Goal: Information Seeking & Learning: Learn about a topic

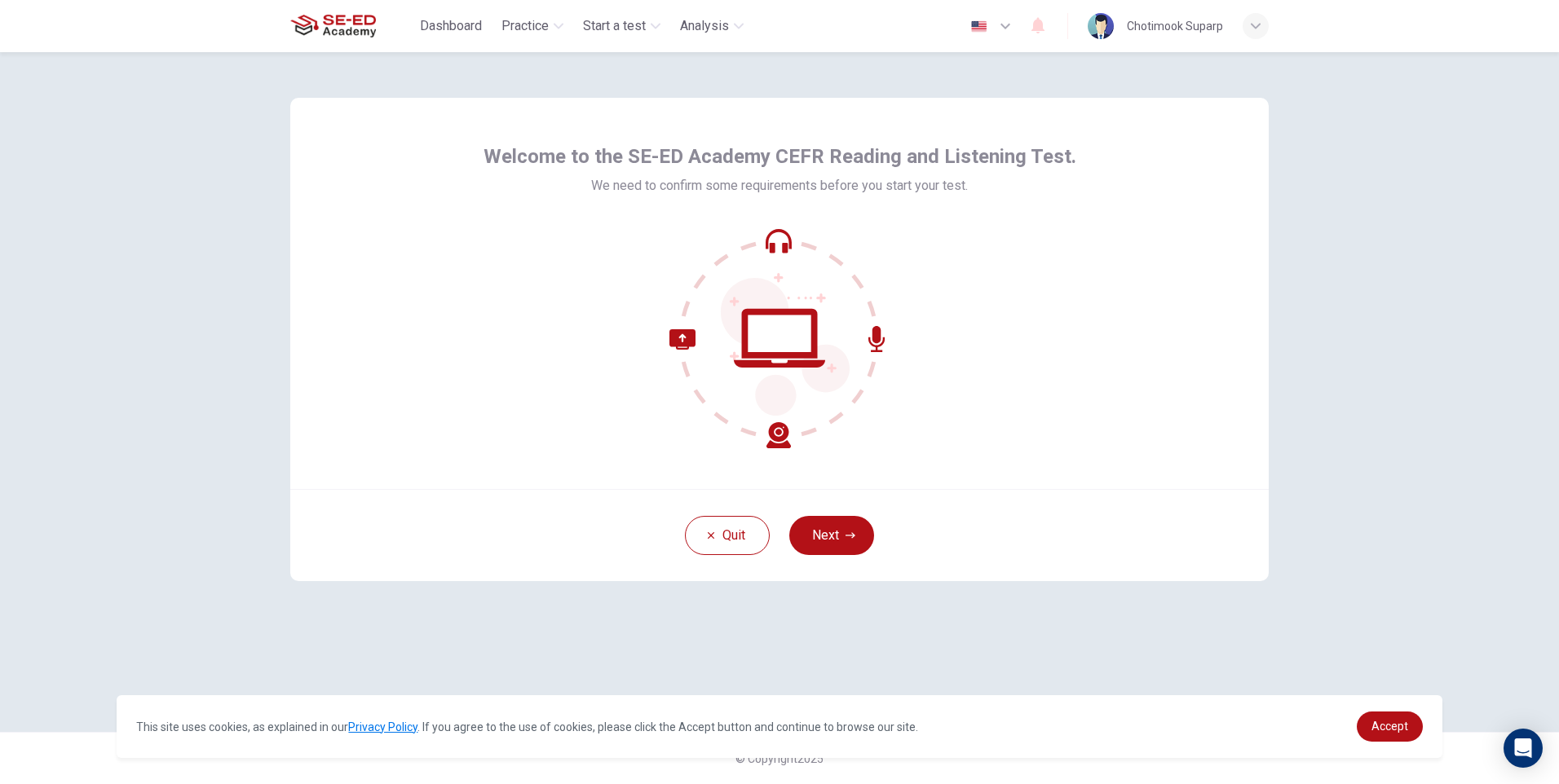
click at [841, 530] on button "Next" at bounding box center [832, 535] width 85 height 39
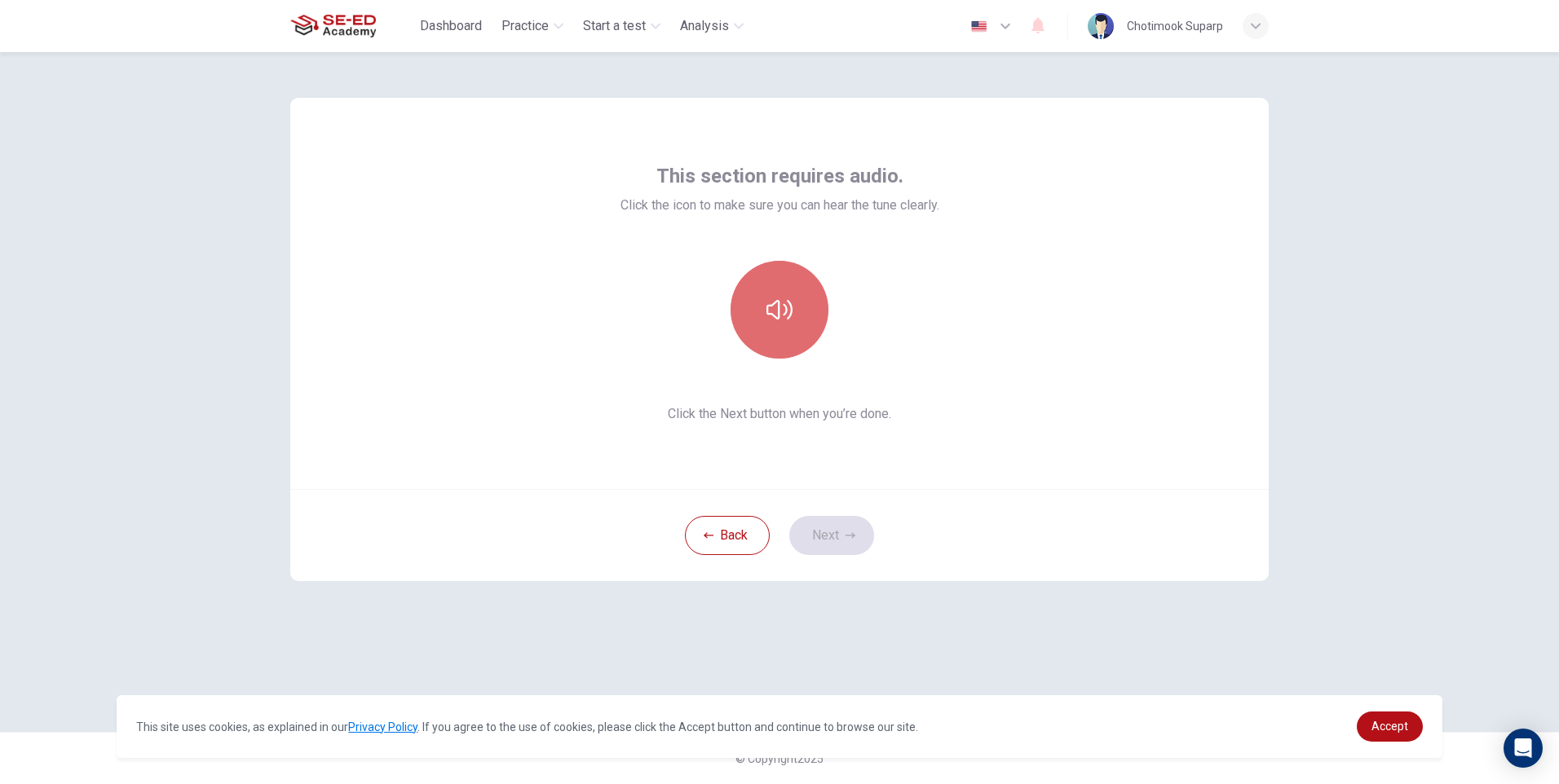
click at [790, 318] on icon "button" at bounding box center [780, 310] width 26 height 26
click at [795, 299] on button "button" at bounding box center [779, 309] width 98 height 98
click at [822, 287] on div at bounding box center [779, 309] width 176 height 98
click at [805, 298] on button "button" at bounding box center [779, 309] width 98 height 98
click at [781, 318] on icon "button" at bounding box center [780, 310] width 26 height 26
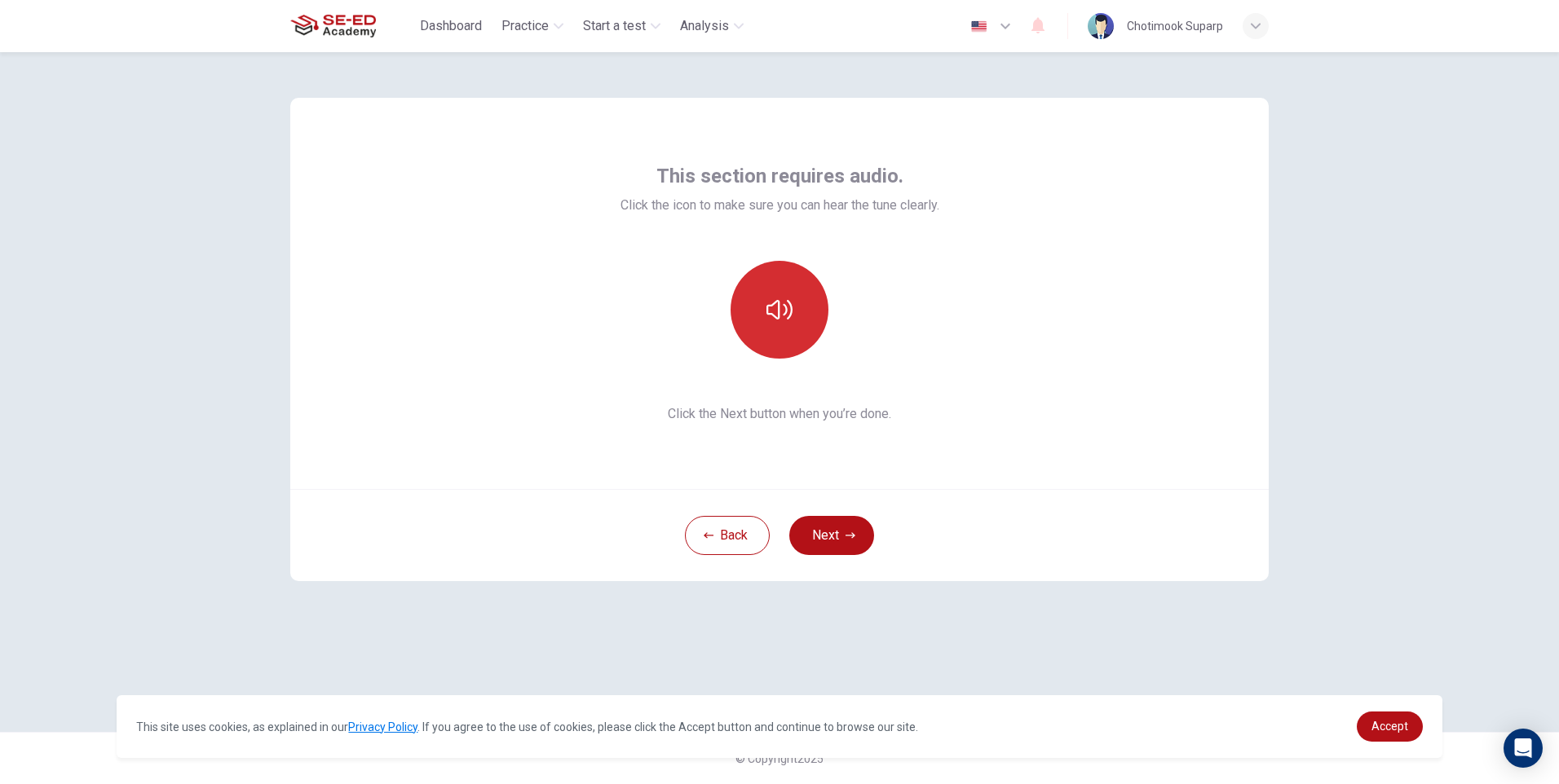
click at [781, 318] on icon "button" at bounding box center [780, 310] width 26 height 26
click at [846, 531] on icon "button" at bounding box center [850, 535] width 10 height 10
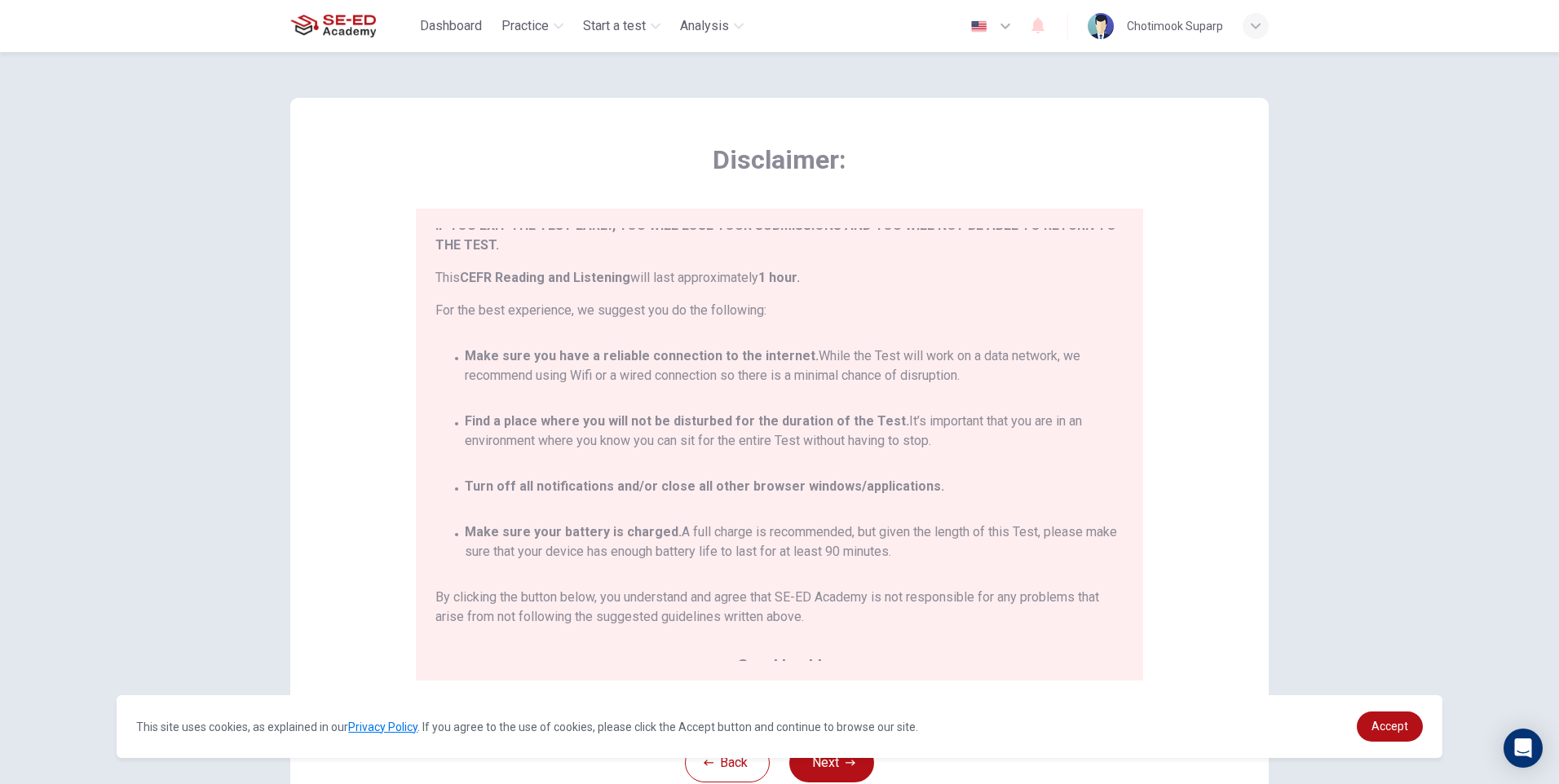
scroll to position [81, 0]
click at [642, 376] on span "Make sure you have a reliable connection to the internet. While the Test will w…" at bounding box center [794, 362] width 659 height 39
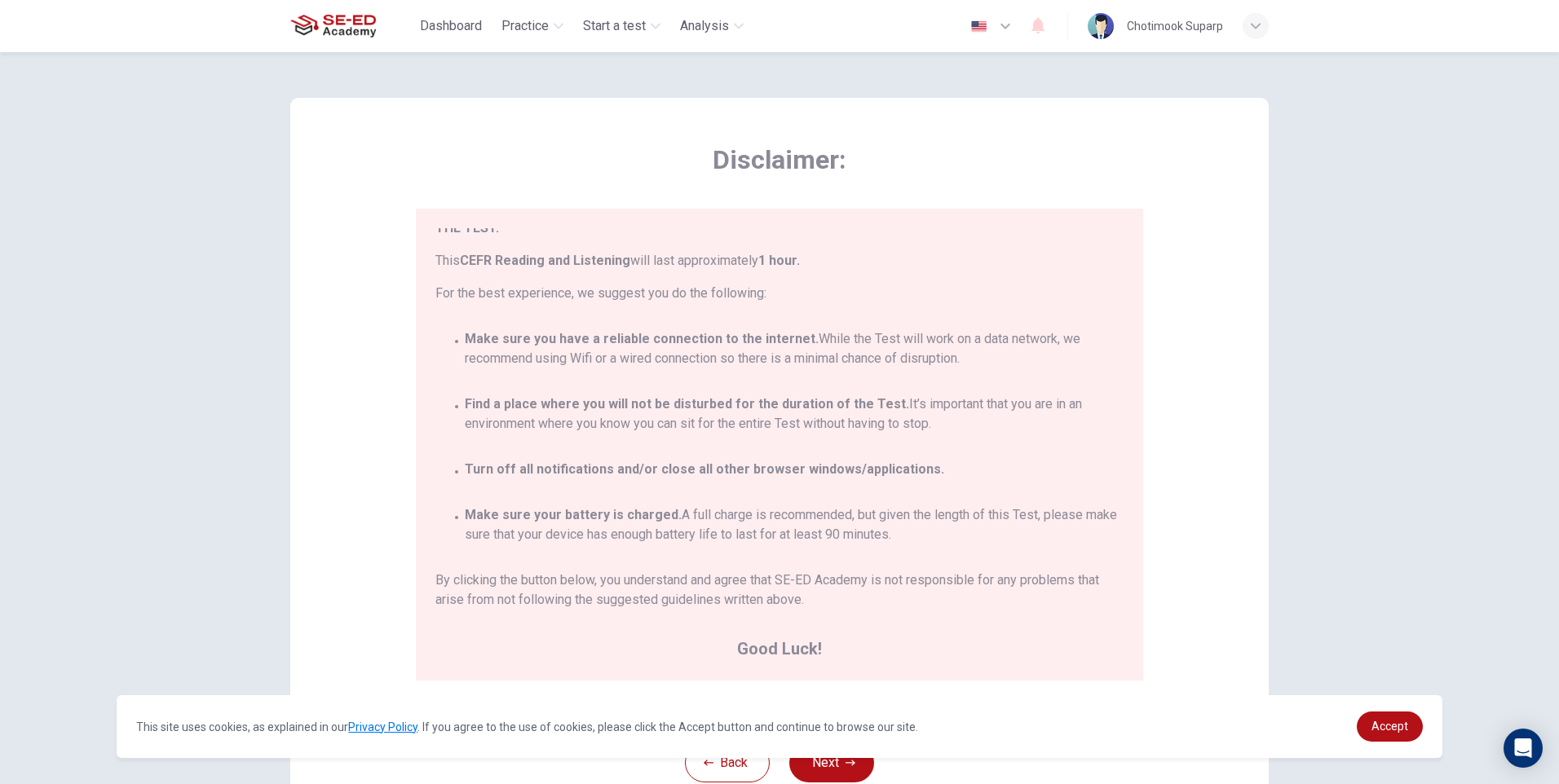
scroll to position [95, 0]
click at [251, 644] on div "Disclaimer: You are about to start a CEFR Reading and Listening . Please read t…" at bounding box center [779, 418] width 1559 height 732
click at [1393, 731] on span "Accept" at bounding box center [1390, 726] width 36 height 13
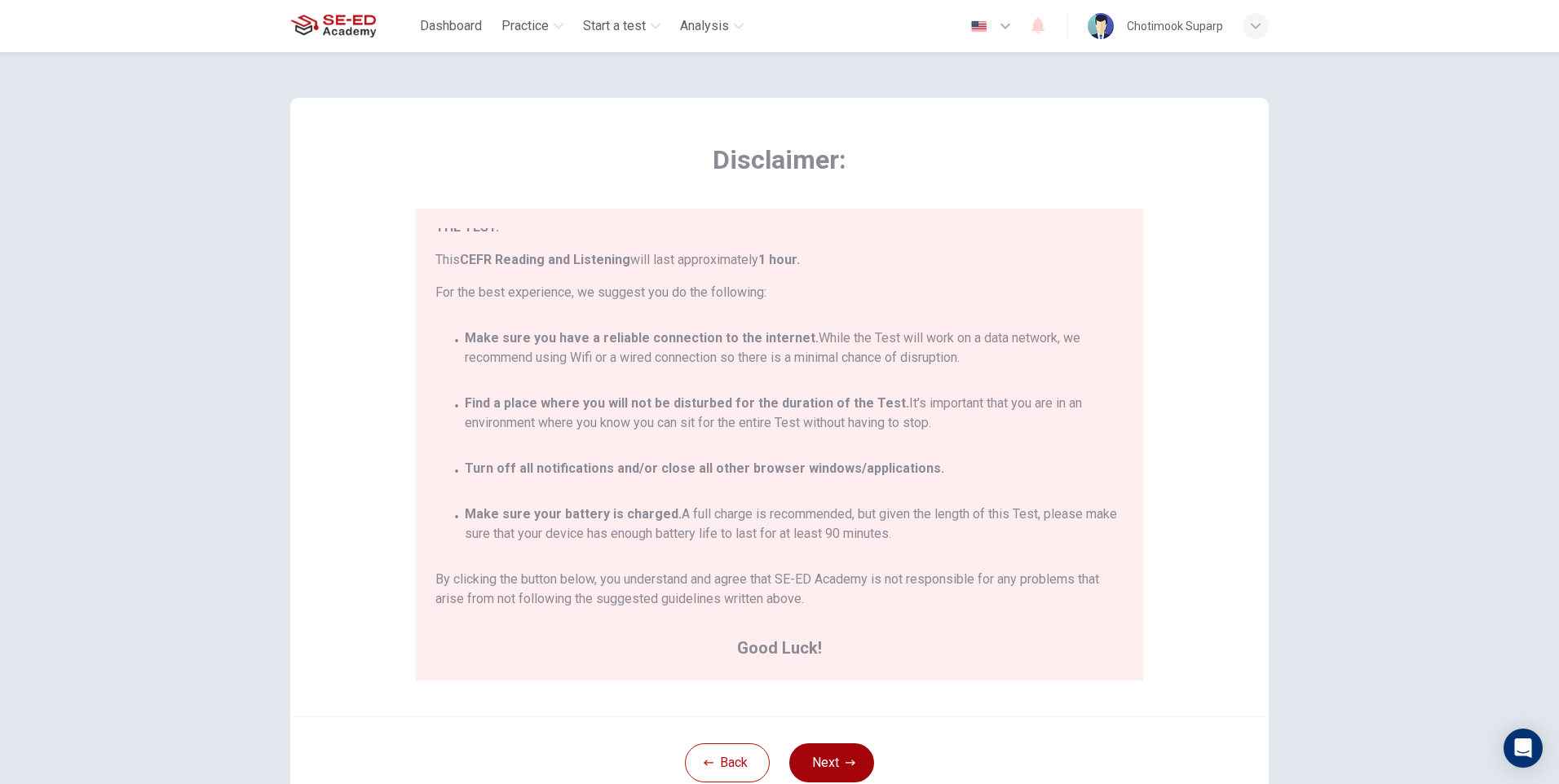
click at [846, 758] on icon "button" at bounding box center [850, 762] width 10 height 10
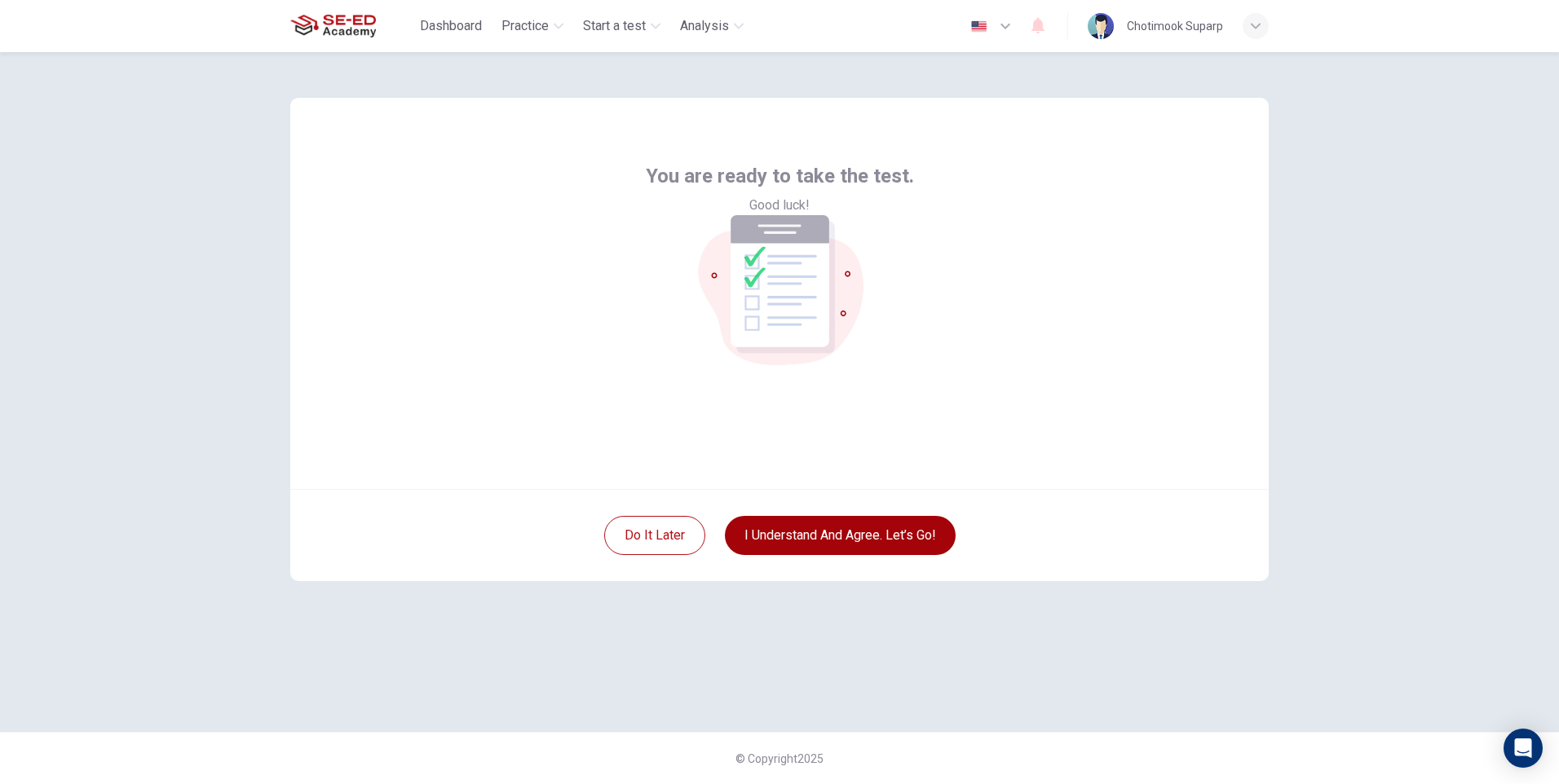
click at [863, 541] on button "I understand and agree. Let’s go!" at bounding box center [840, 535] width 231 height 39
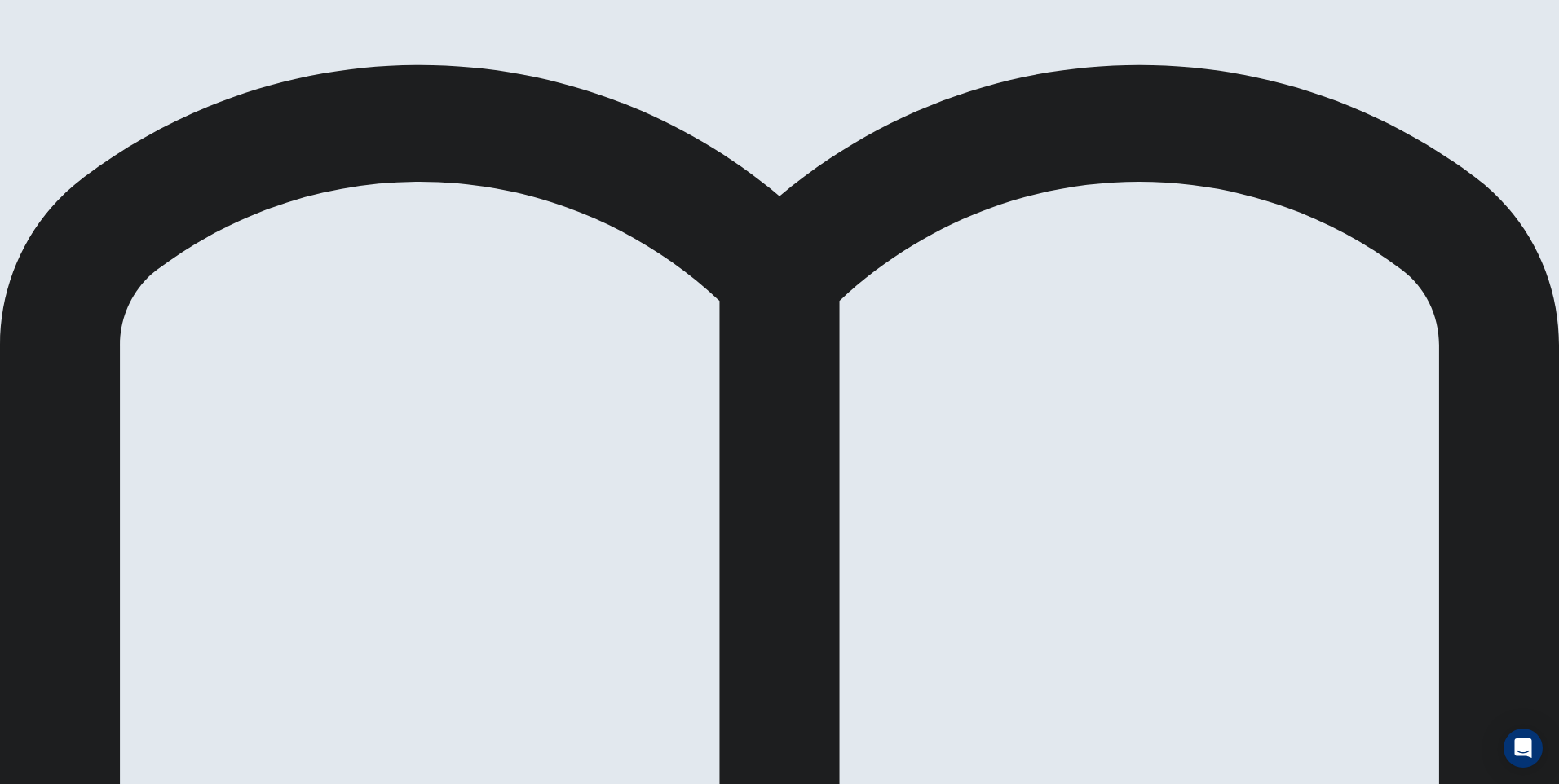
scroll to position [243, 0]
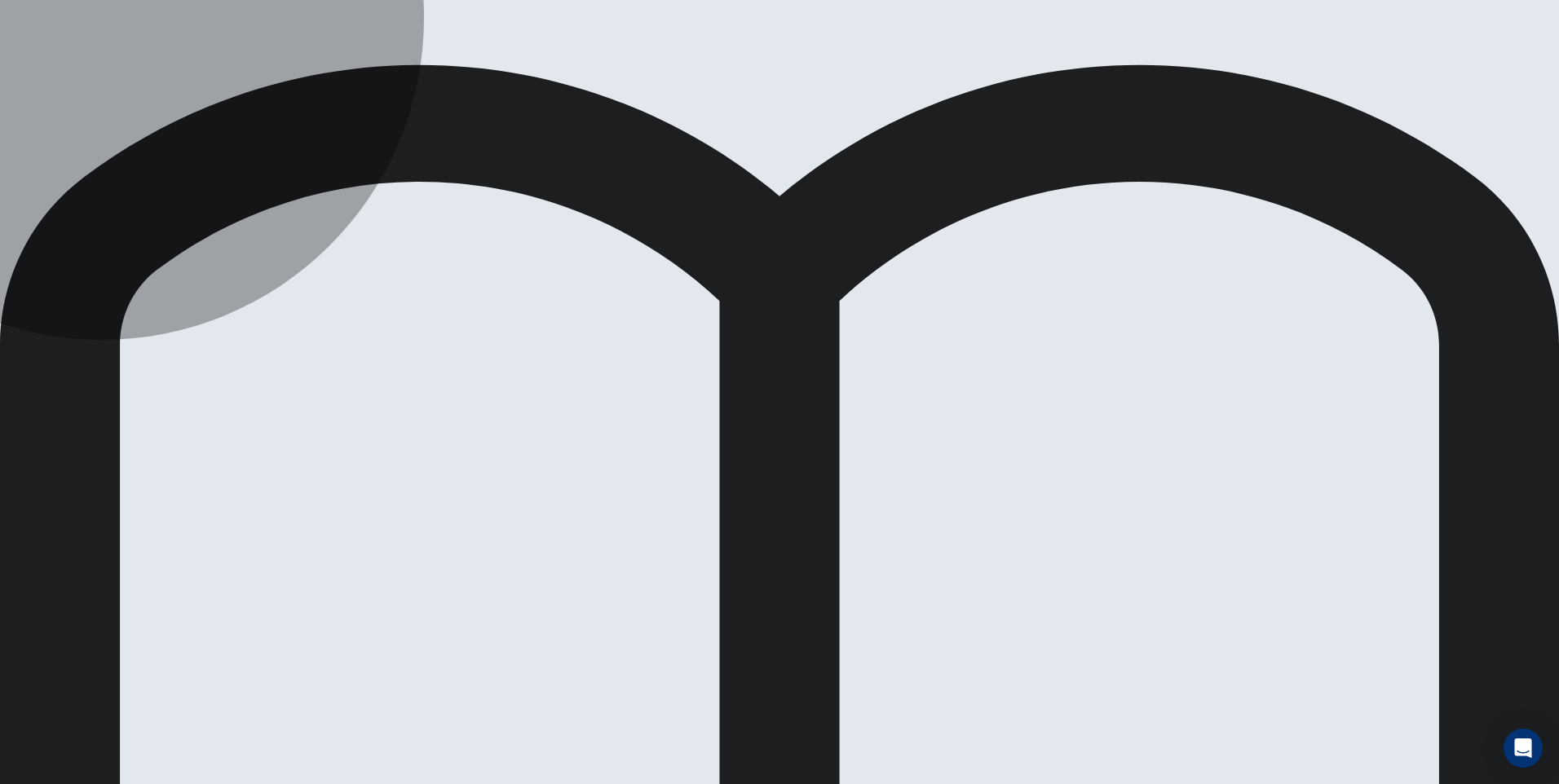
drag, startPoint x: 426, startPoint y: 220, endPoint x: 425, endPoint y: 260, distance: 40.0
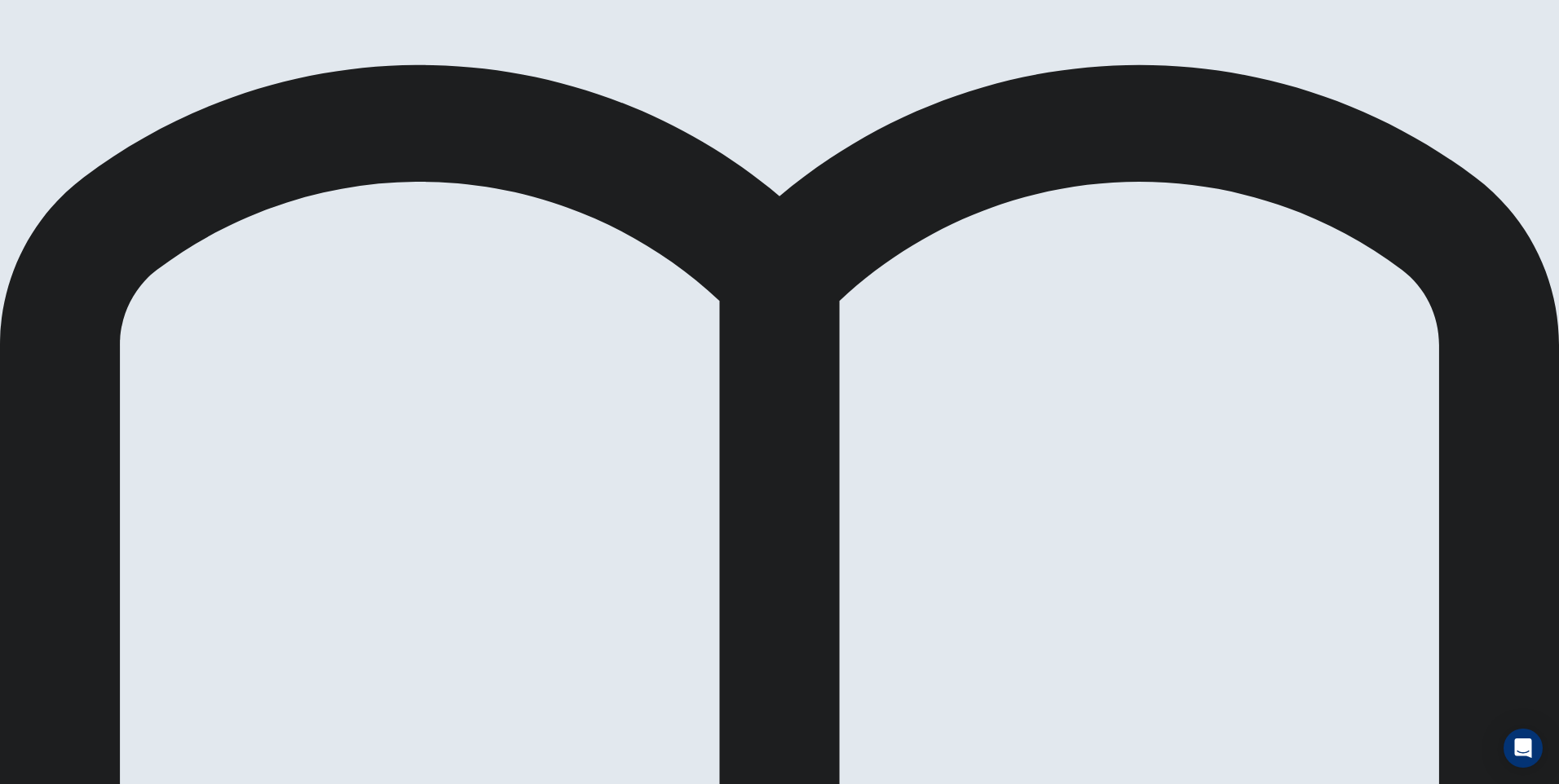
drag, startPoint x: 409, startPoint y: 220, endPoint x: 409, endPoint y: 263, distance: 43.0
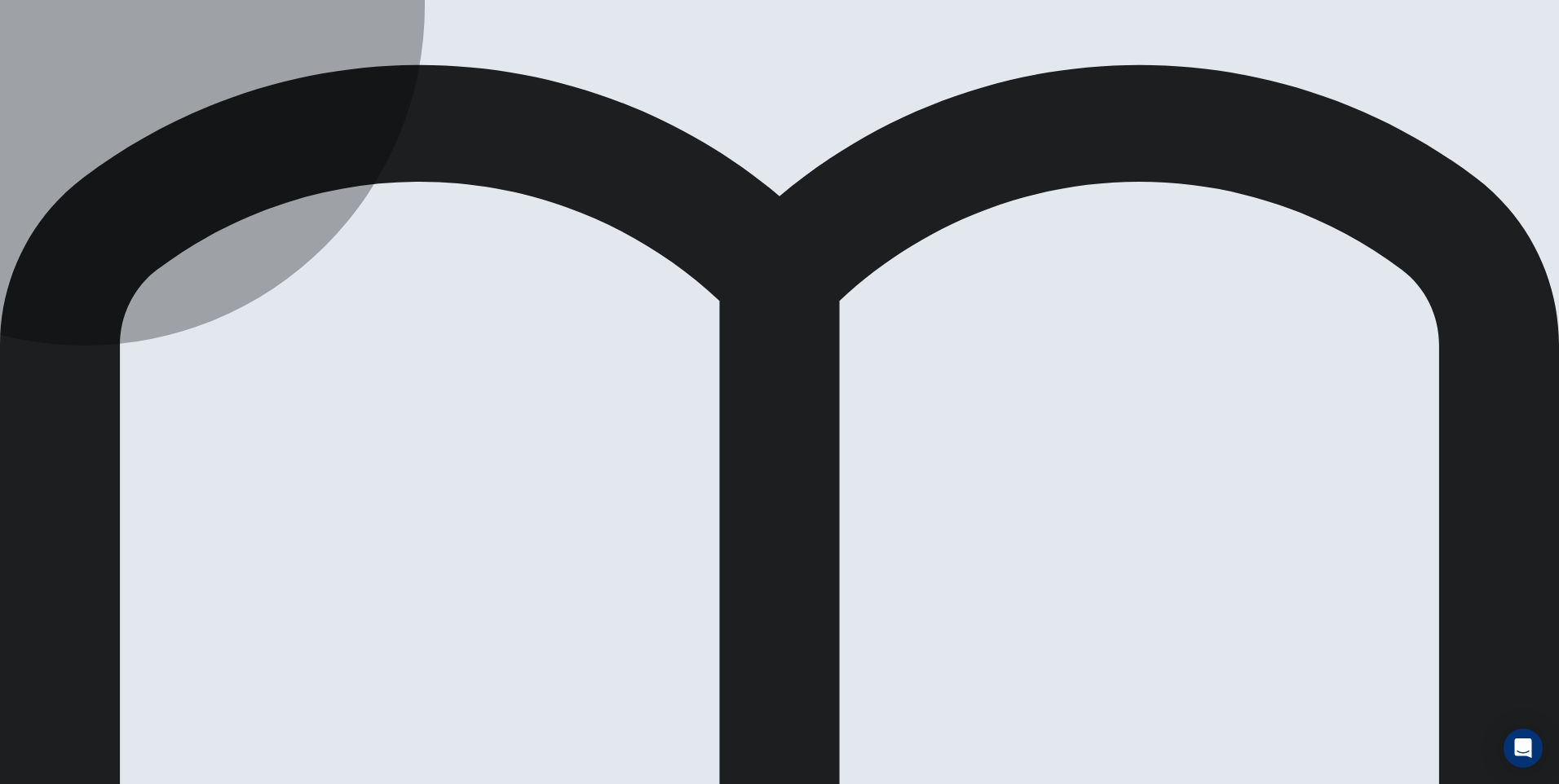
drag, startPoint x: 409, startPoint y: 263, endPoint x: 414, endPoint y: 220, distance: 43.3
drag, startPoint x: 414, startPoint y: 220, endPoint x: 415, endPoint y: 247, distance: 27.0
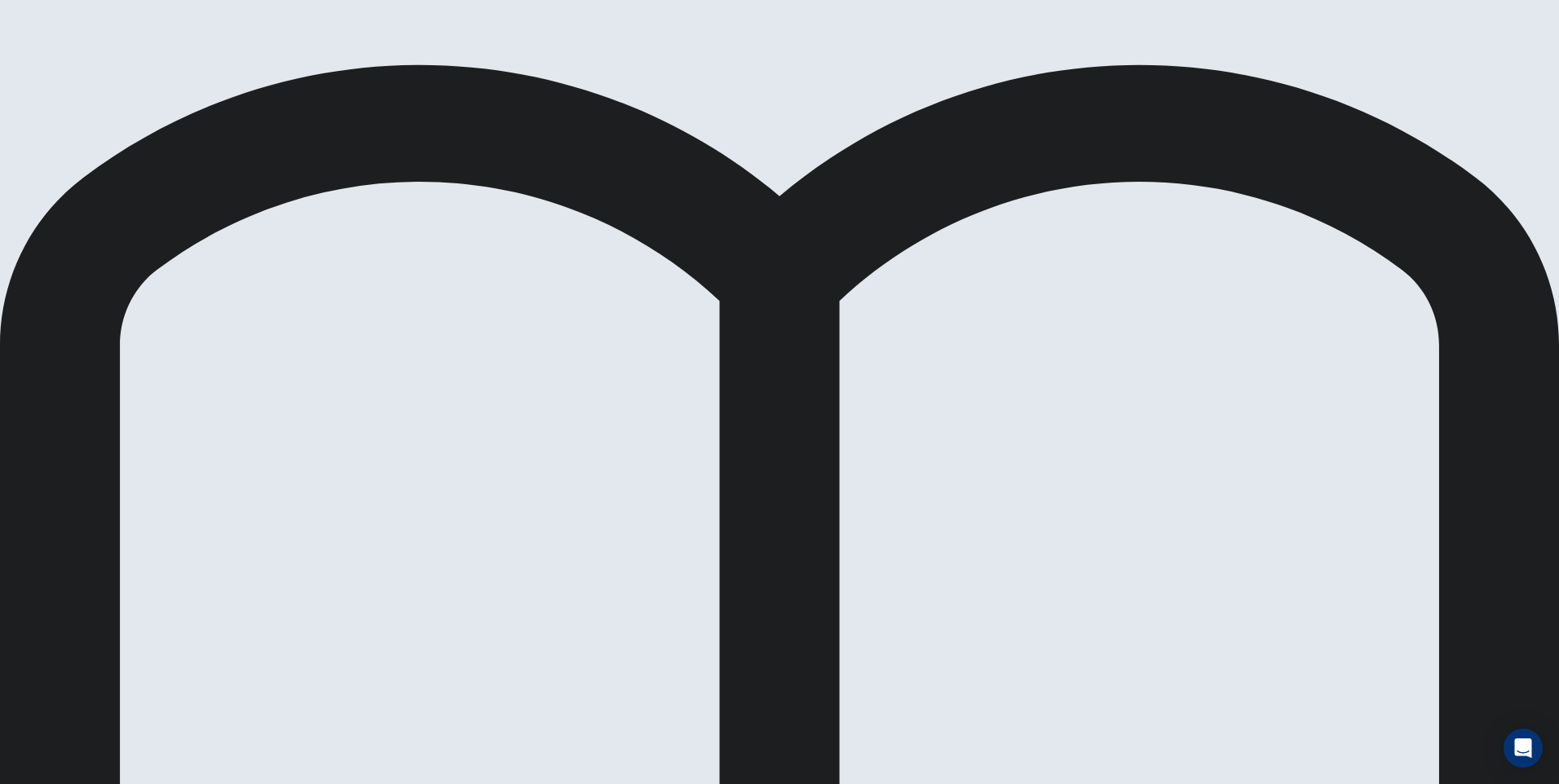
drag, startPoint x: 1012, startPoint y: 284, endPoint x: 1058, endPoint y: 293, distance: 46.9
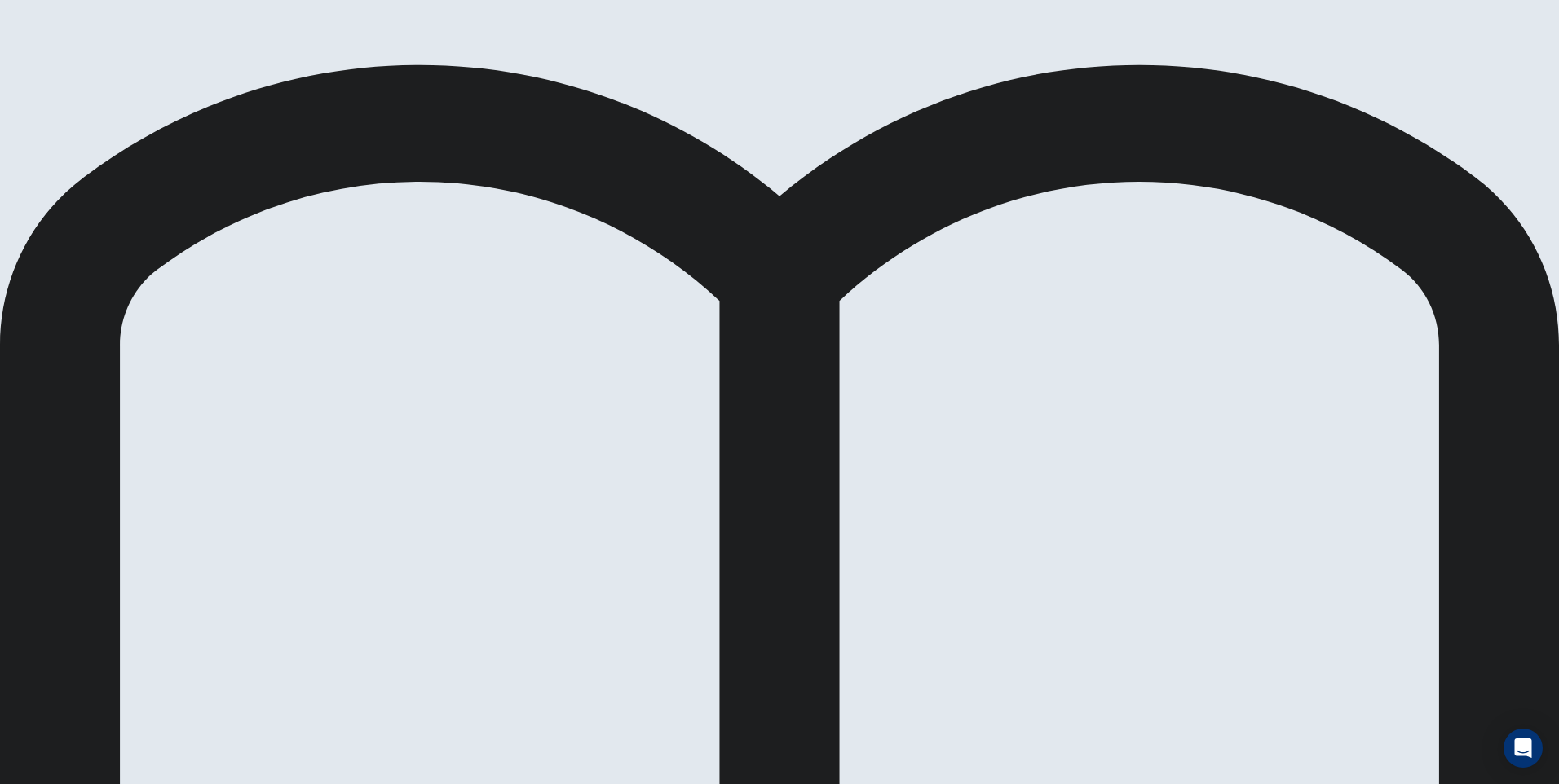
drag, startPoint x: 590, startPoint y: 317, endPoint x: 598, endPoint y: 355, distance: 38.8
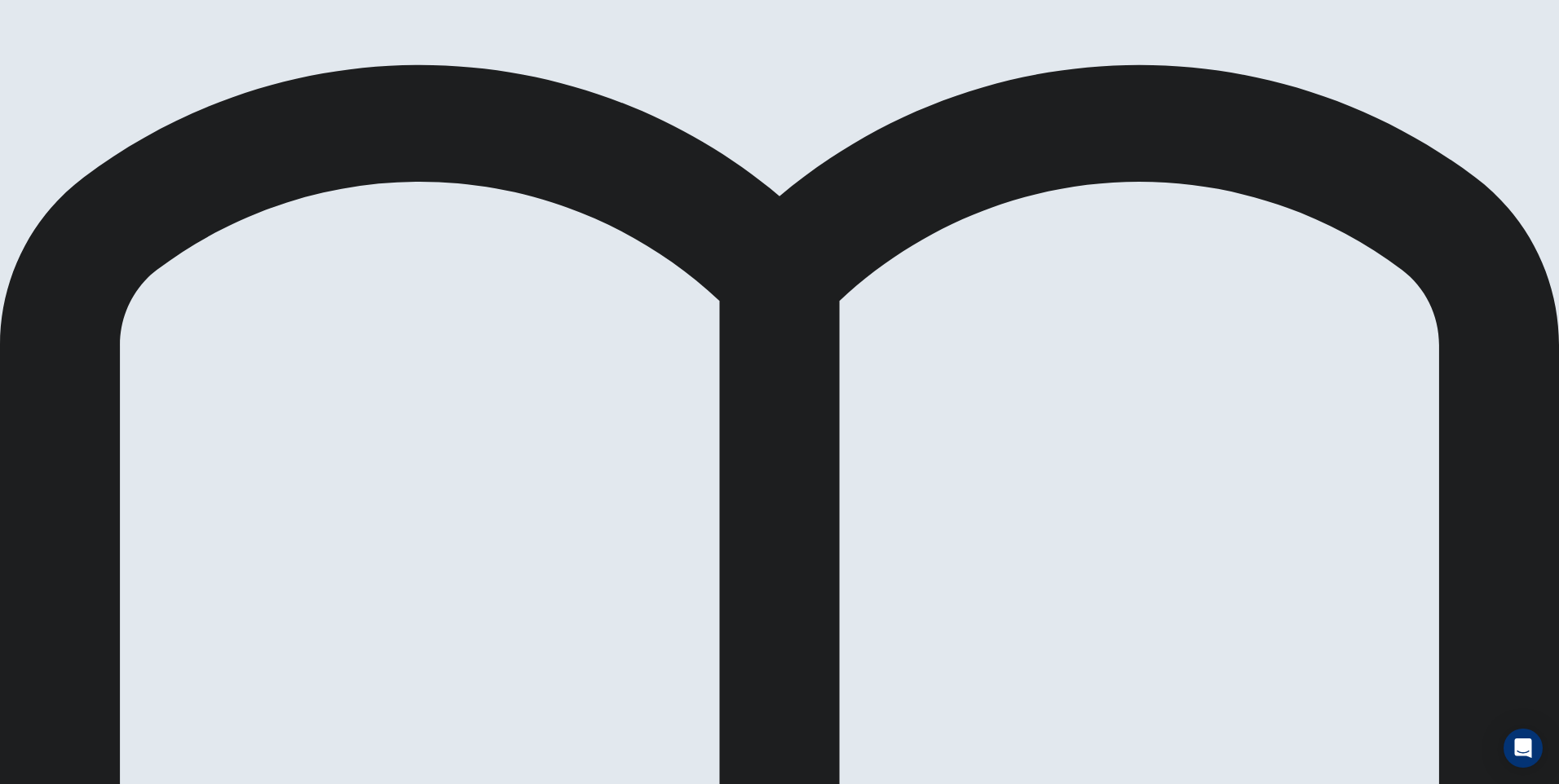
scroll to position [245, 0]
drag, startPoint x: 456, startPoint y: 575, endPoint x: 738, endPoint y: 472, distance: 300.2
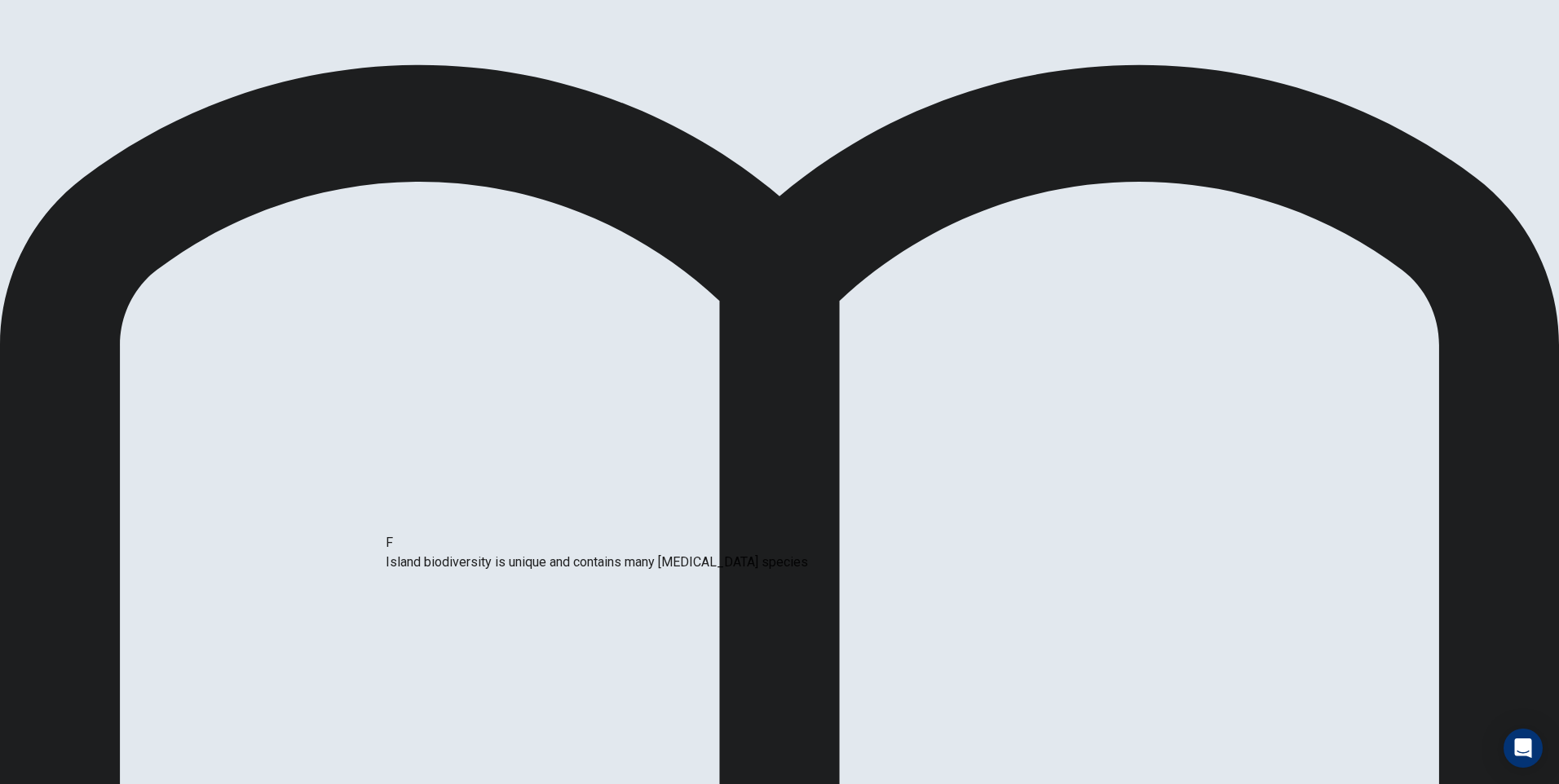
drag, startPoint x: 698, startPoint y: 421, endPoint x: 396, endPoint y: 597, distance: 349.5
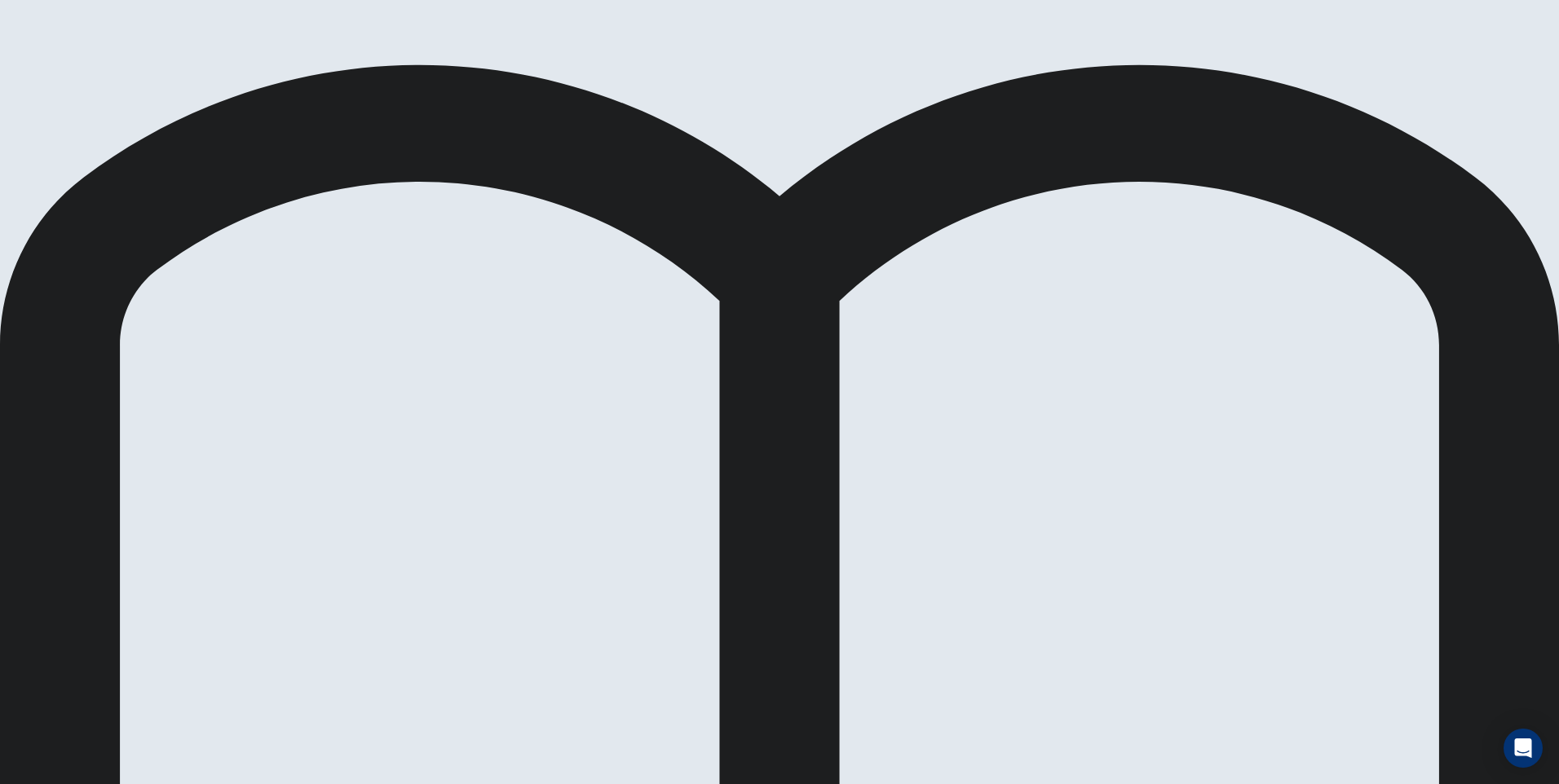
scroll to position [303, 0]
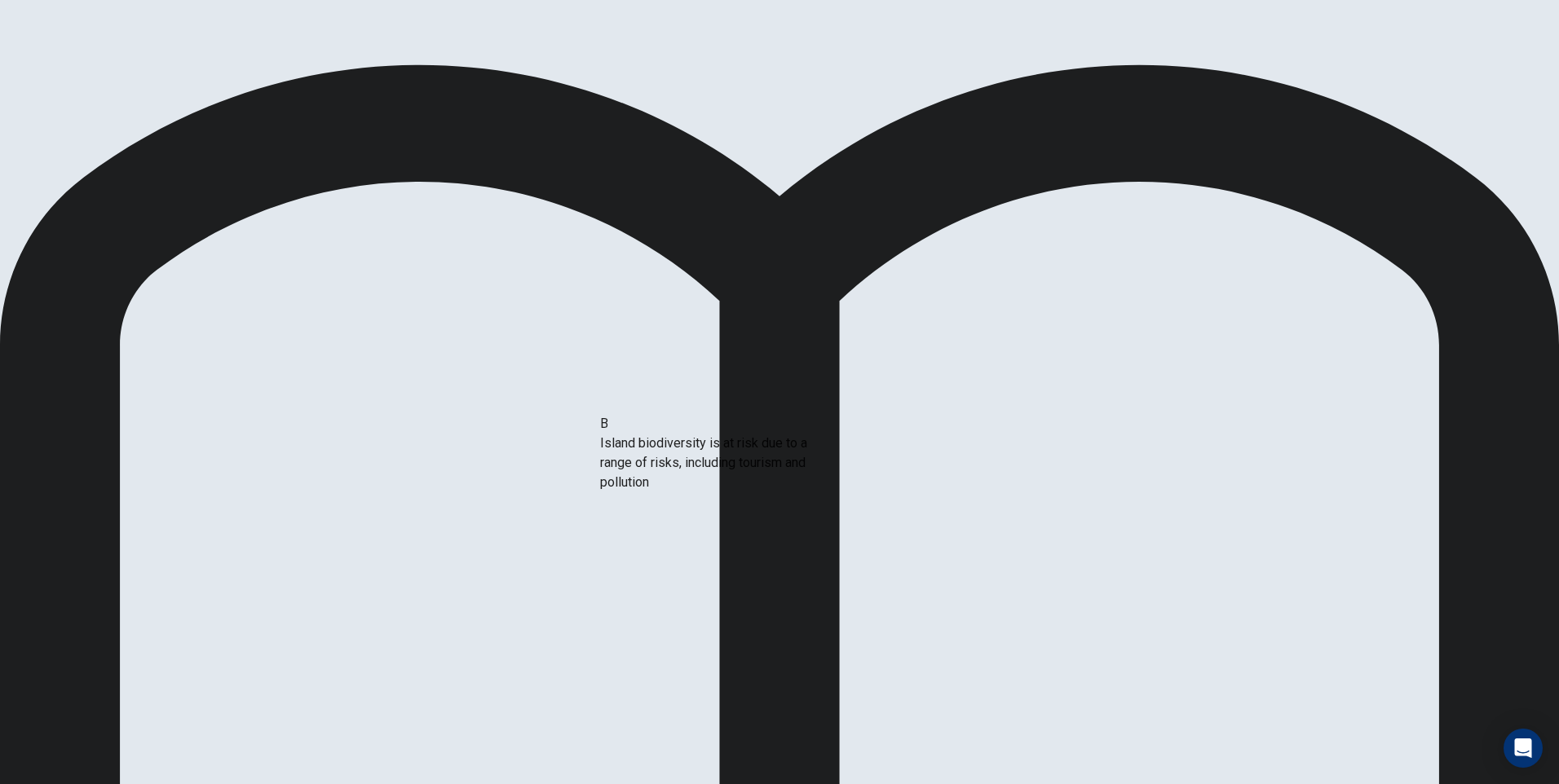
drag, startPoint x: 466, startPoint y: 492, endPoint x: 748, endPoint y: 460, distance: 283.8
drag, startPoint x: 477, startPoint y: 487, endPoint x: 785, endPoint y: 498, distance: 308.2
drag, startPoint x: 738, startPoint y: 495, endPoint x: 767, endPoint y: 499, distance: 29.3
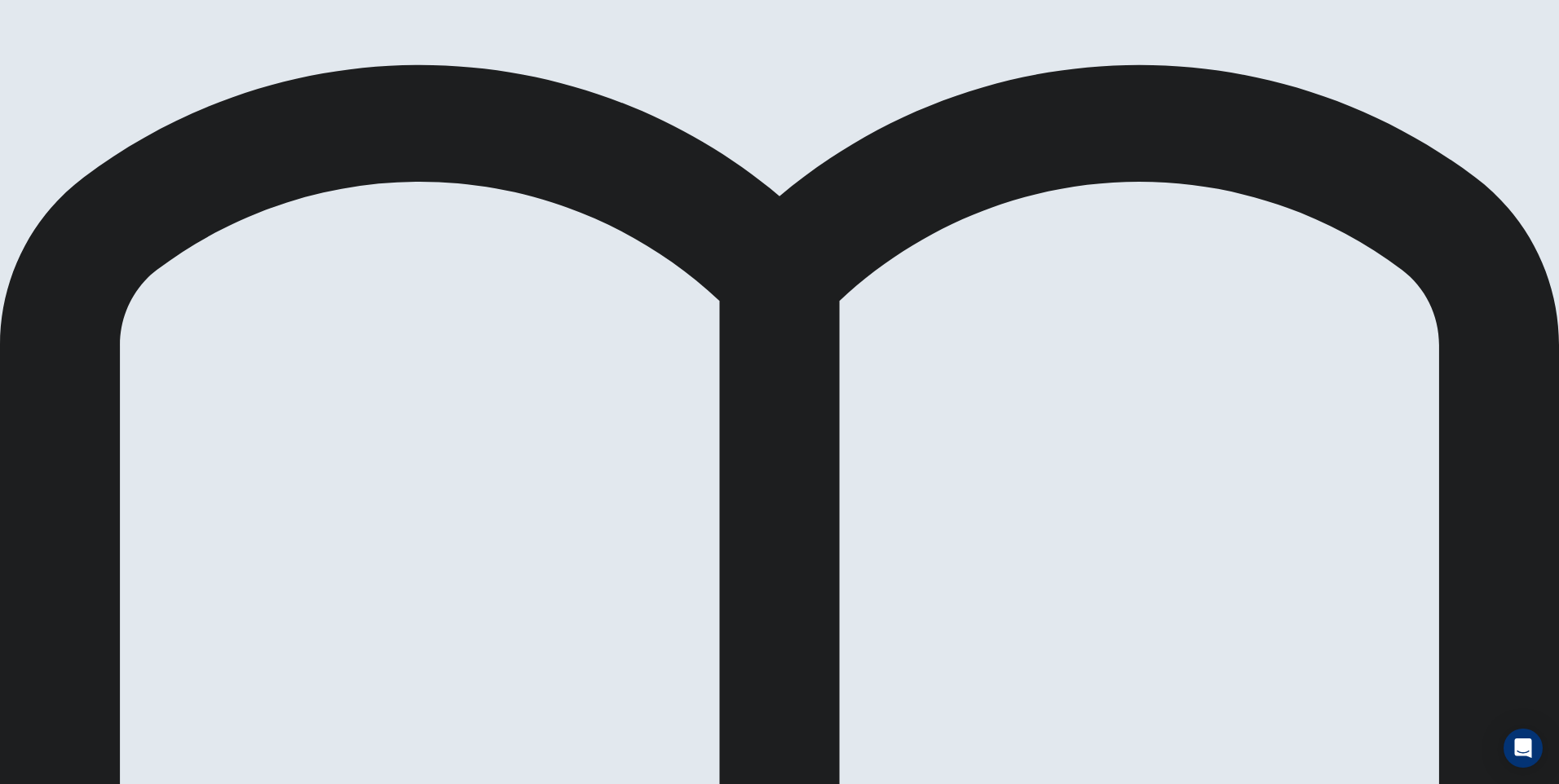
drag, startPoint x: 736, startPoint y: 485, endPoint x: 673, endPoint y: 505, distance: 66.1
drag, startPoint x: 429, startPoint y: 409, endPoint x: 763, endPoint y: 493, distance: 344.4
drag, startPoint x: 444, startPoint y: 418, endPoint x: 791, endPoint y: 551, distance: 371.6
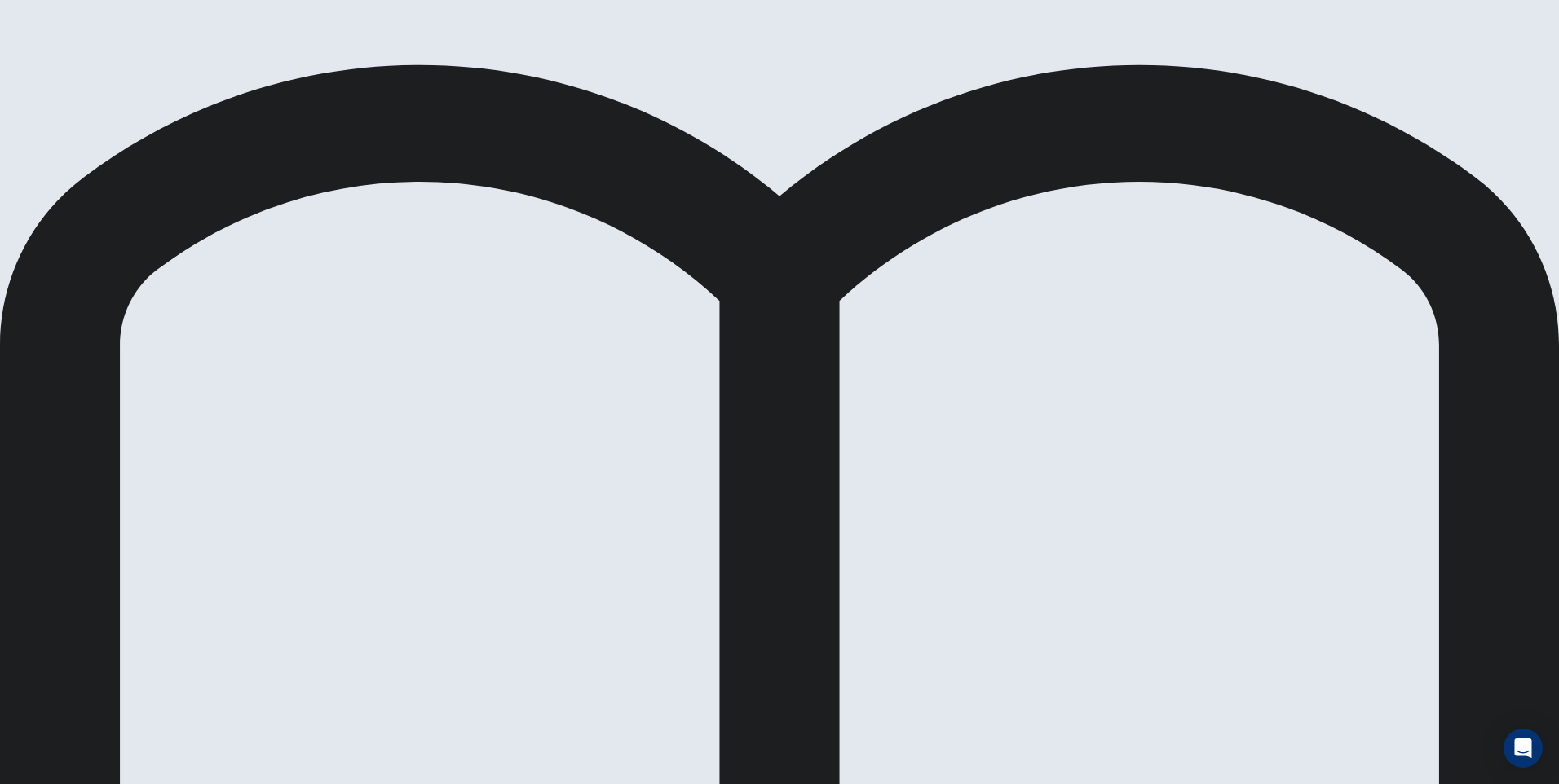
drag, startPoint x: 344, startPoint y: 245, endPoint x: 356, endPoint y: 246, distance: 12.0
drag, startPoint x: 347, startPoint y: 346, endPoint x: 387, endPoint y: 342, distance: 40.2
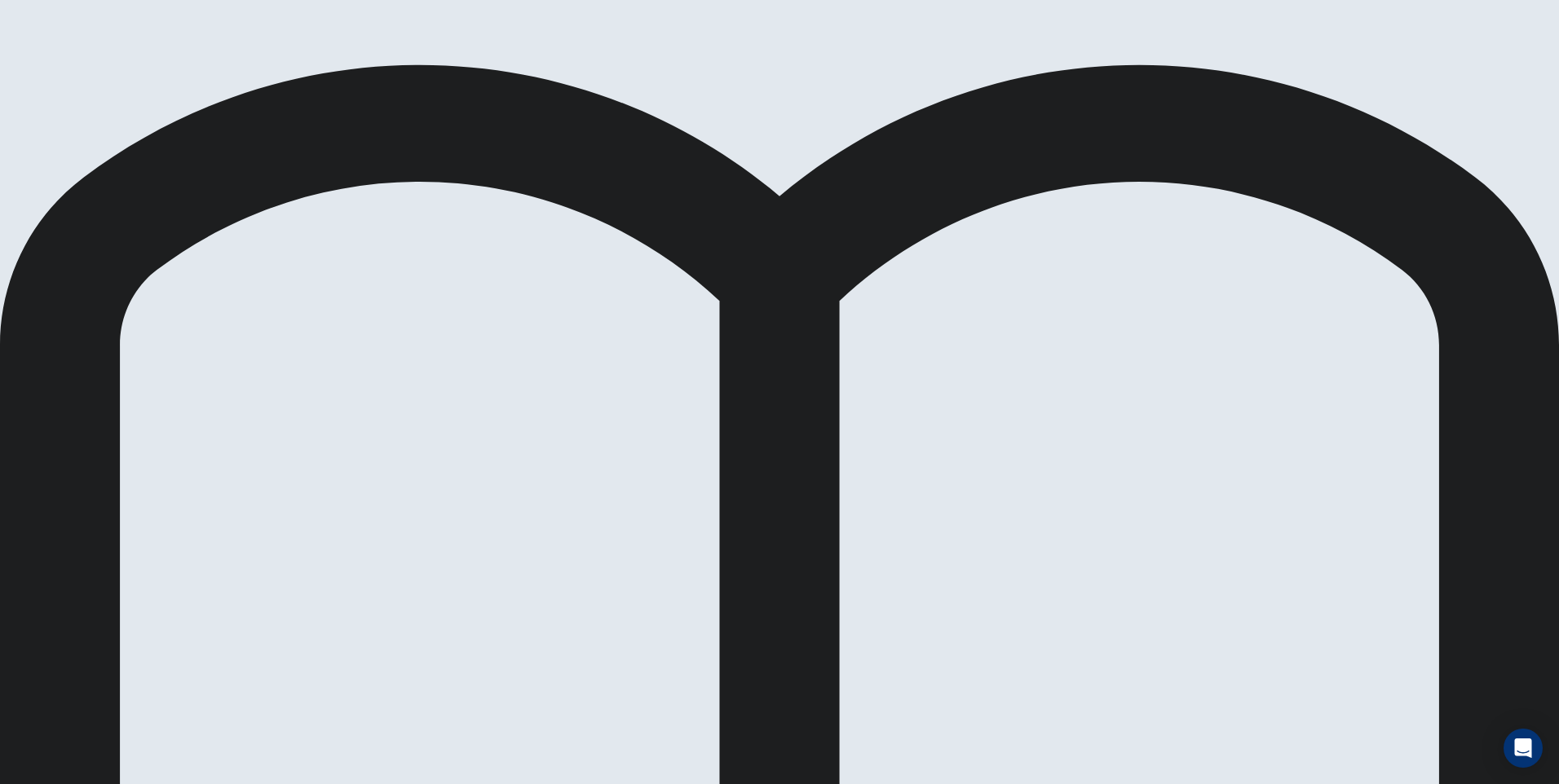
drag, startPoint x: 963, startPoint y: 28, endPoint x: 1009, endPoint y: 30, distance: 46.0
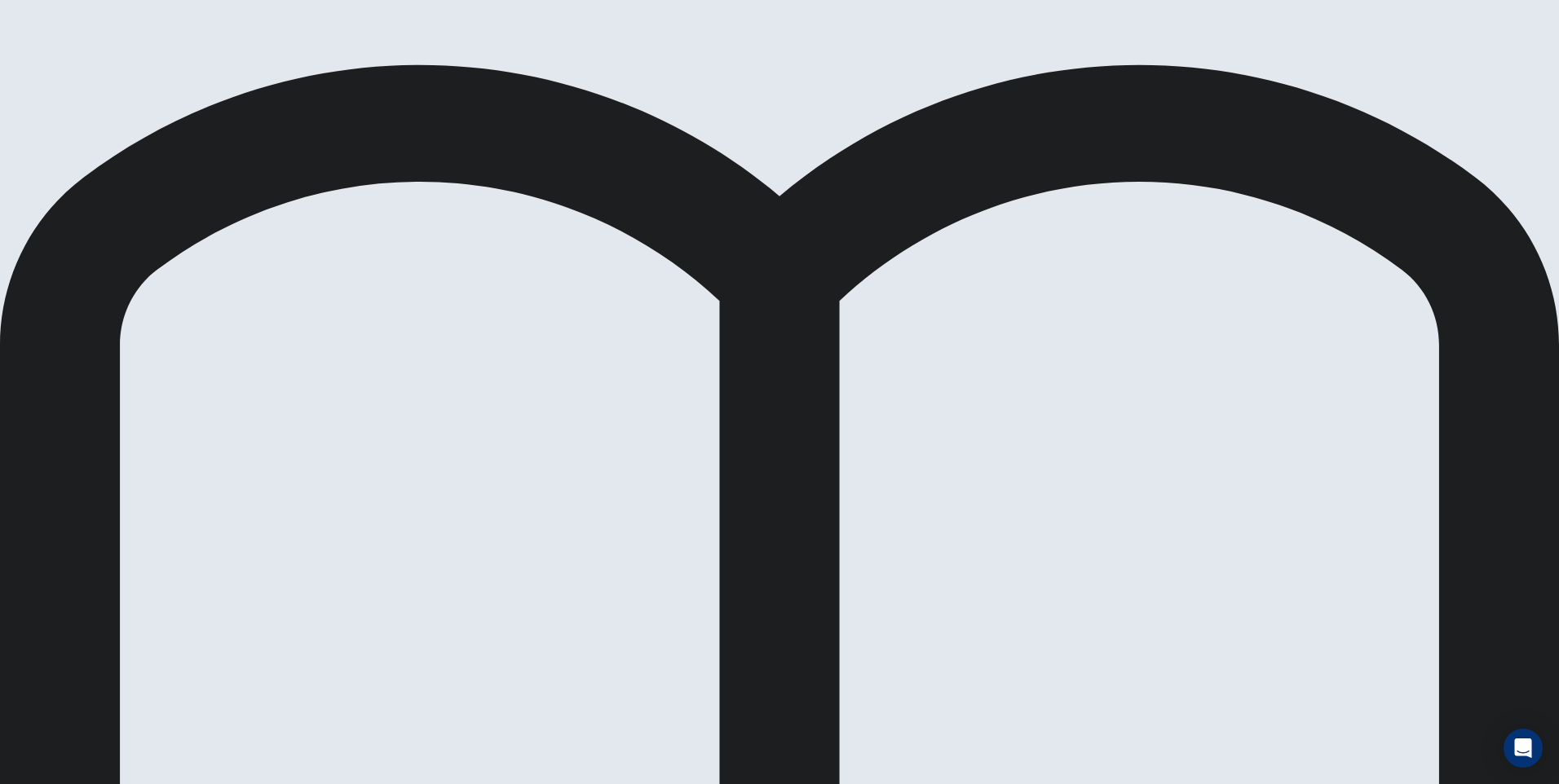
scroll to position [245, 0]
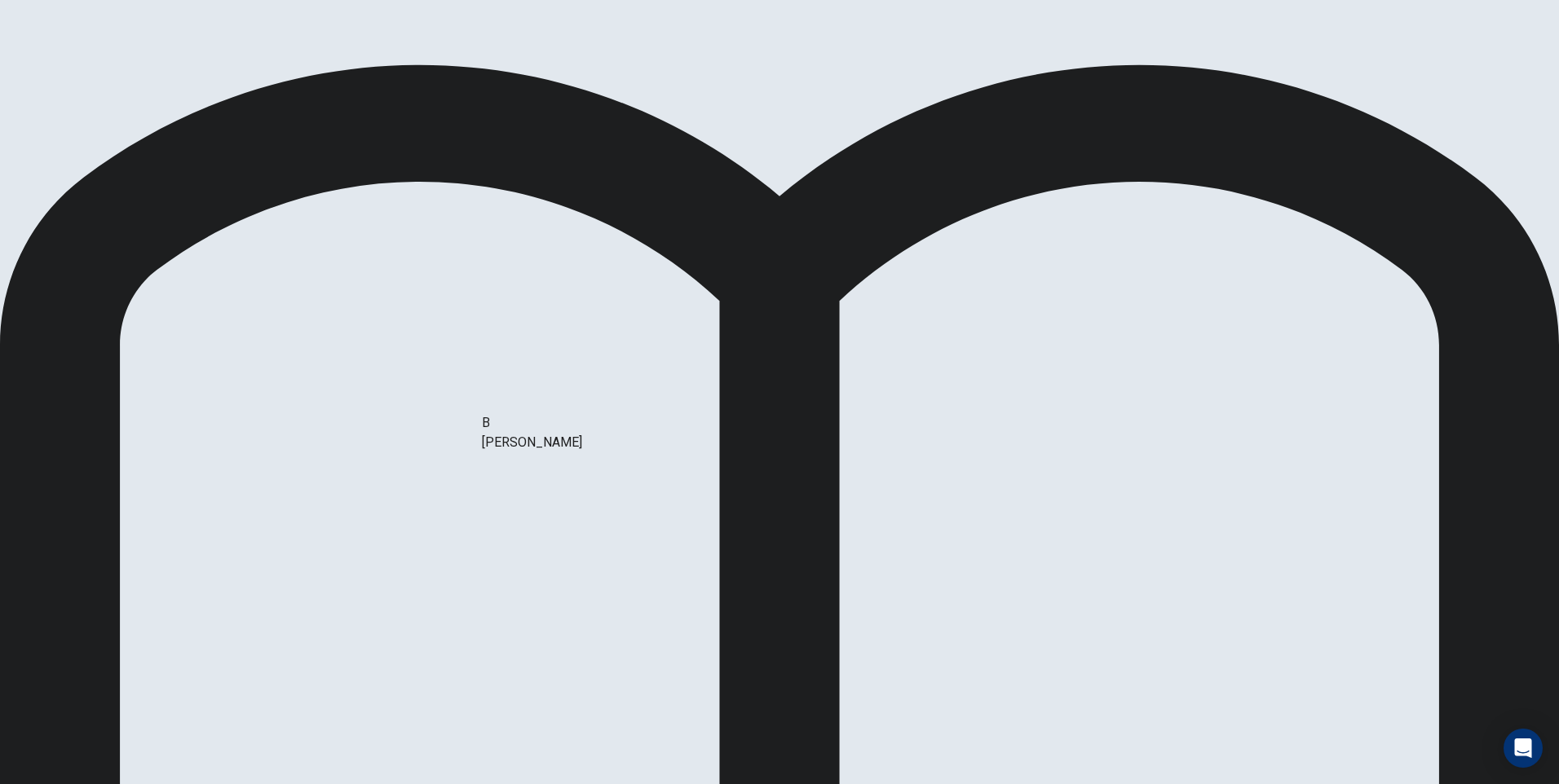
drag, startPoint x: 407, startPoint y: 453, endPoint x: 705, endPoint y: 428, distance: 299.0
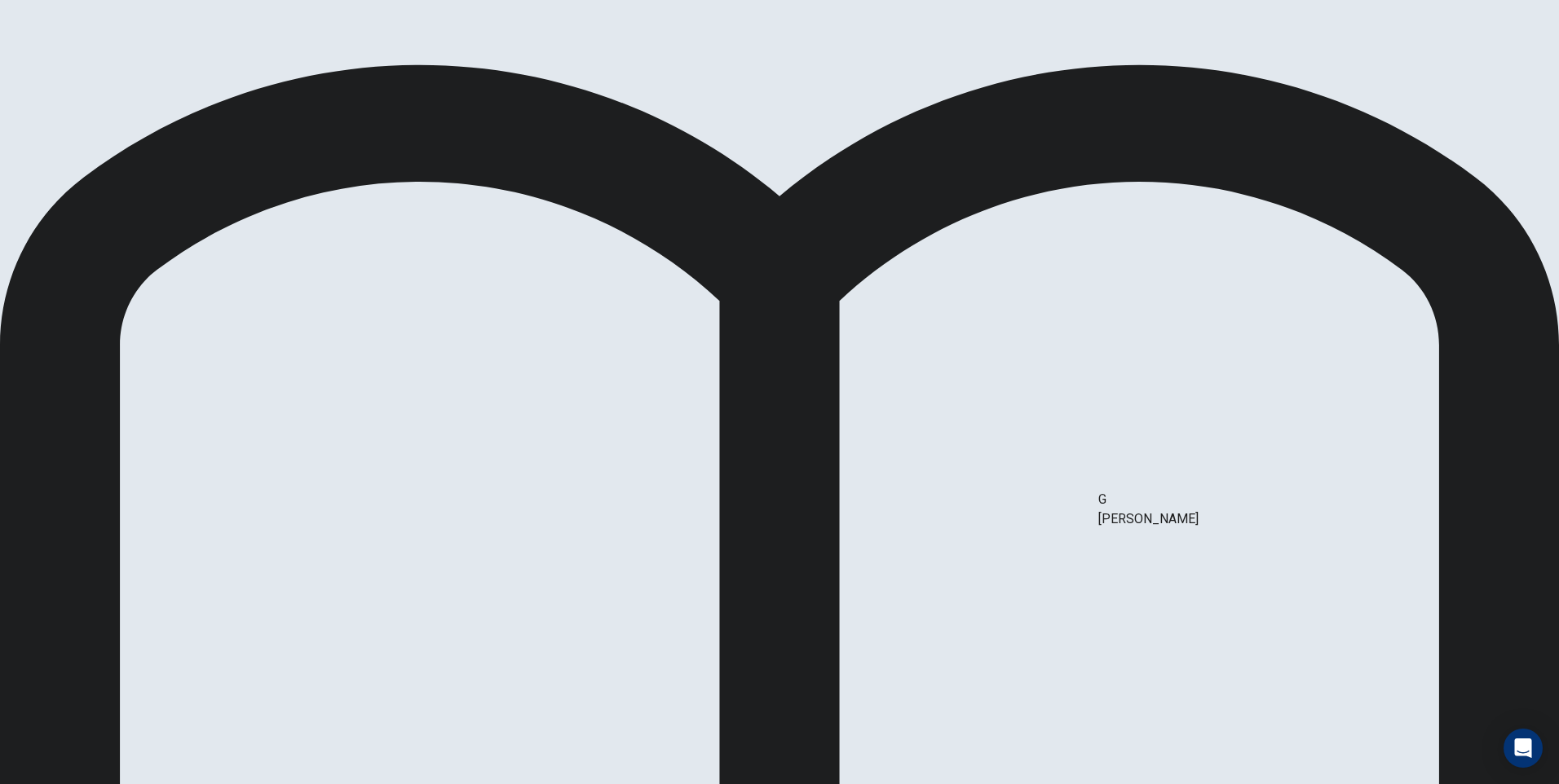
drag, startPoint x: 447, startPoint y: 593, endPoint x: 1143, endPoint y: 501, distance: 702.1
drag, startPoint x: 418, startPoint y: 457, endPoint x: 783, endPoint y: 430, distance: 366.0
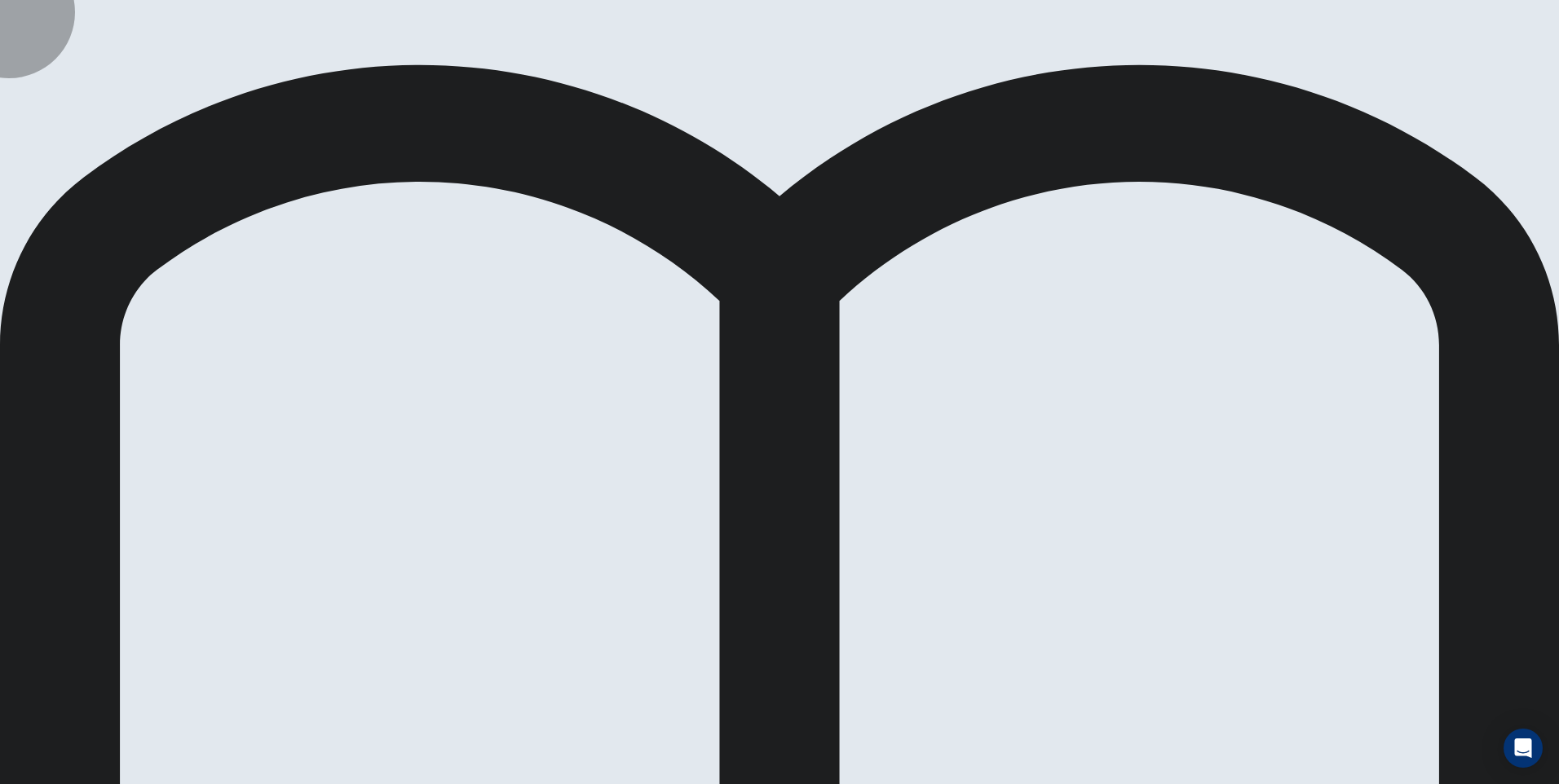
drag, startPoint x: 407, startPoint y: 387, endPoint x: 1073, endPoint y: 417, distance: 666.7
drag, startPoint x: 412, startPoint y: 521, endPoint x: 742, endPoint y: 480, distance: 332.5
drag, startPoint x: 409, startPoint y: 386, endPoint x: 731, endPoint y: 511, distance: 345.4
drag, startPoint x: 435, startPoint y: 581, endPoint x: 1146, endPoint y: 521, distance: 713.5
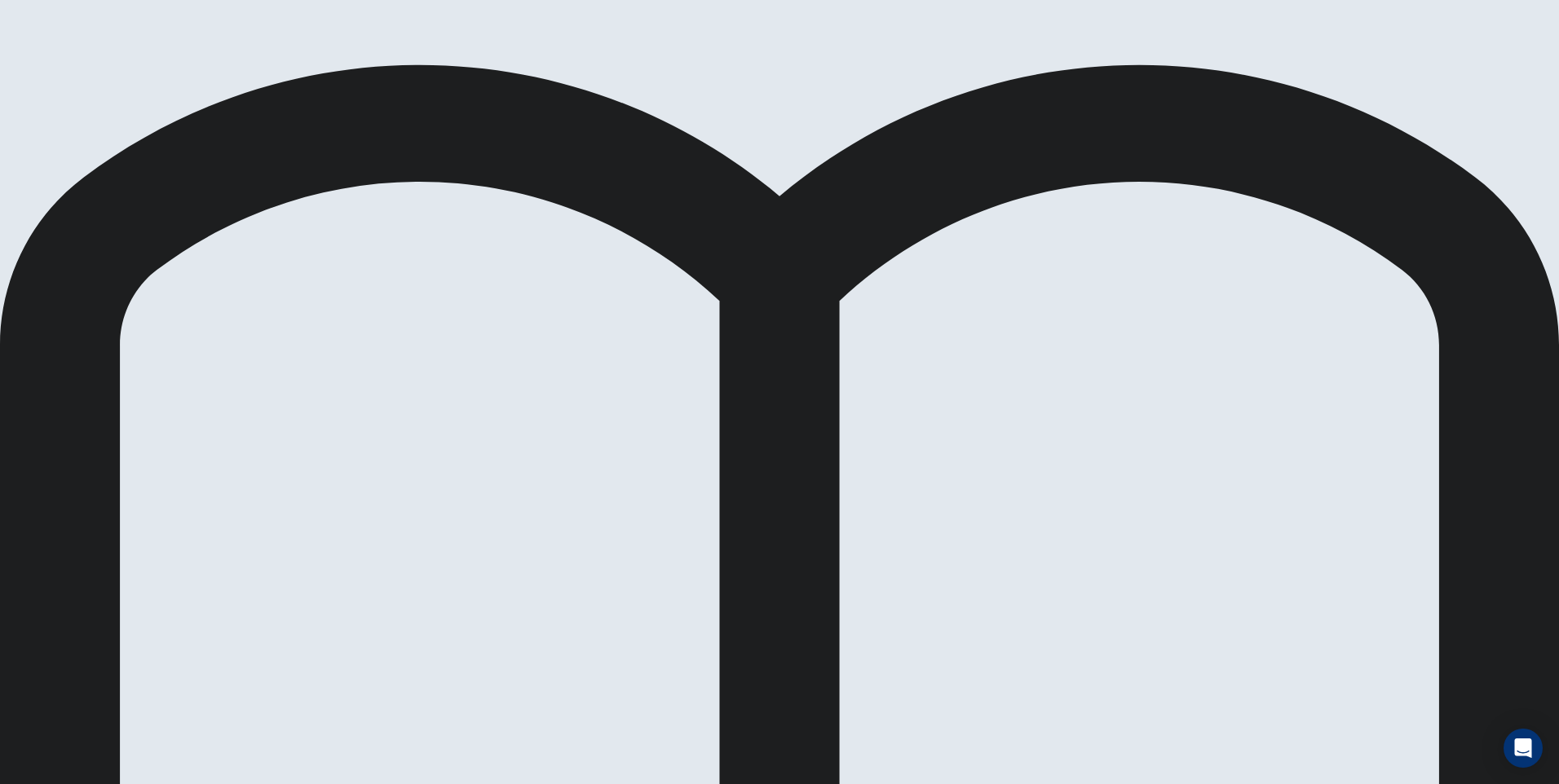
scroll to position [364, 0]
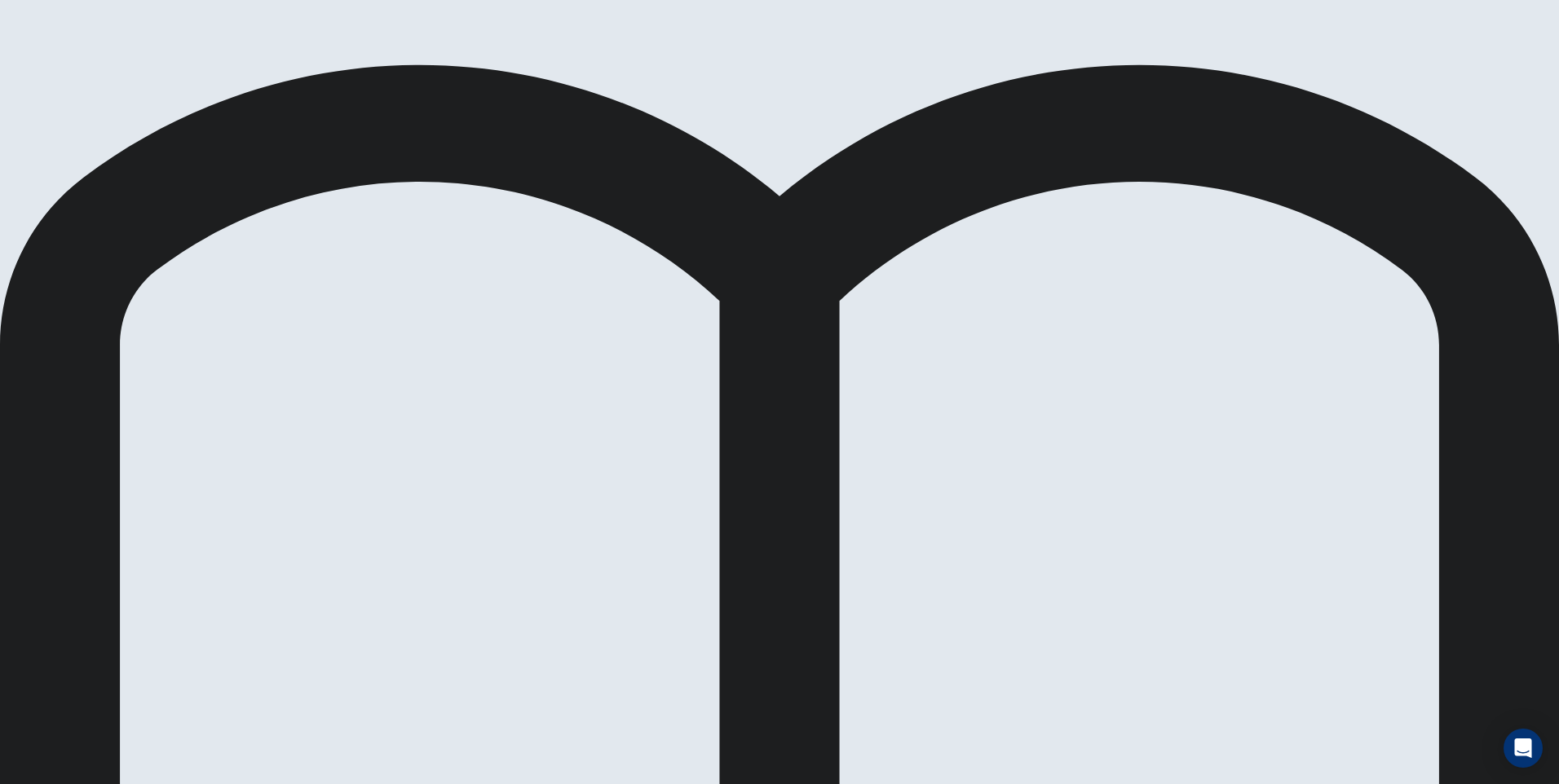
drag, startPoint x: 416, startPoint y: 387, endPoint x: 712, endPoint y: 447, distance: 302.0
drag, startPoint x: 416, startPoint y: 395, endPoint x: 570, endPoint y: 428, distance: 157.5
drag, startPoint x: 412, startPoint y: 391, endPoint x: 561, endPoint y: 441, distance: 157.2
drag, startPoint x: 432, startPoint y: 383, endPoint x: 741, endPoint y: 598, distance: 376.4
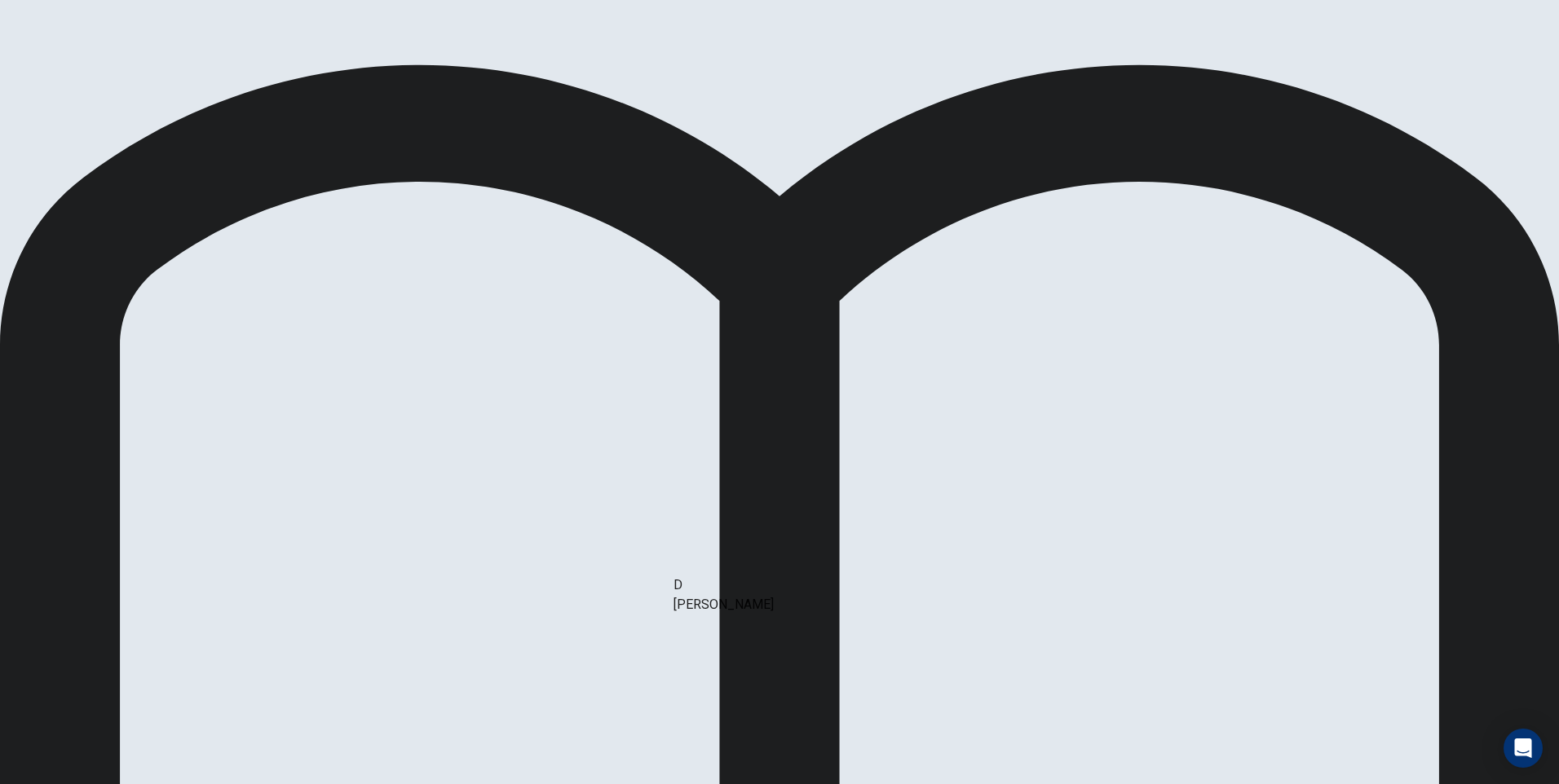
drag, startPoint x: 411, startPoint y: 393, endPoint x: 762, endPoint y: 611, distance: 413.2
drag, startPoint x: 427, startPoint y: 390, endPoint x: 796, endPoint y: 459, distance: 375.4
drag, startPoint x: 345, startPoint y: 389, endPoint x: 708, endPoint y: 620, distance: 430.3
drag, startPoint x: 384, startPoint y: 387, endPoint x: 783, endPoint y: 478, distance: 409.2
drag, startPoint x: 754, startPoint y: 417, endPoint x: 738, endPoint y: 421, distance: 16.5
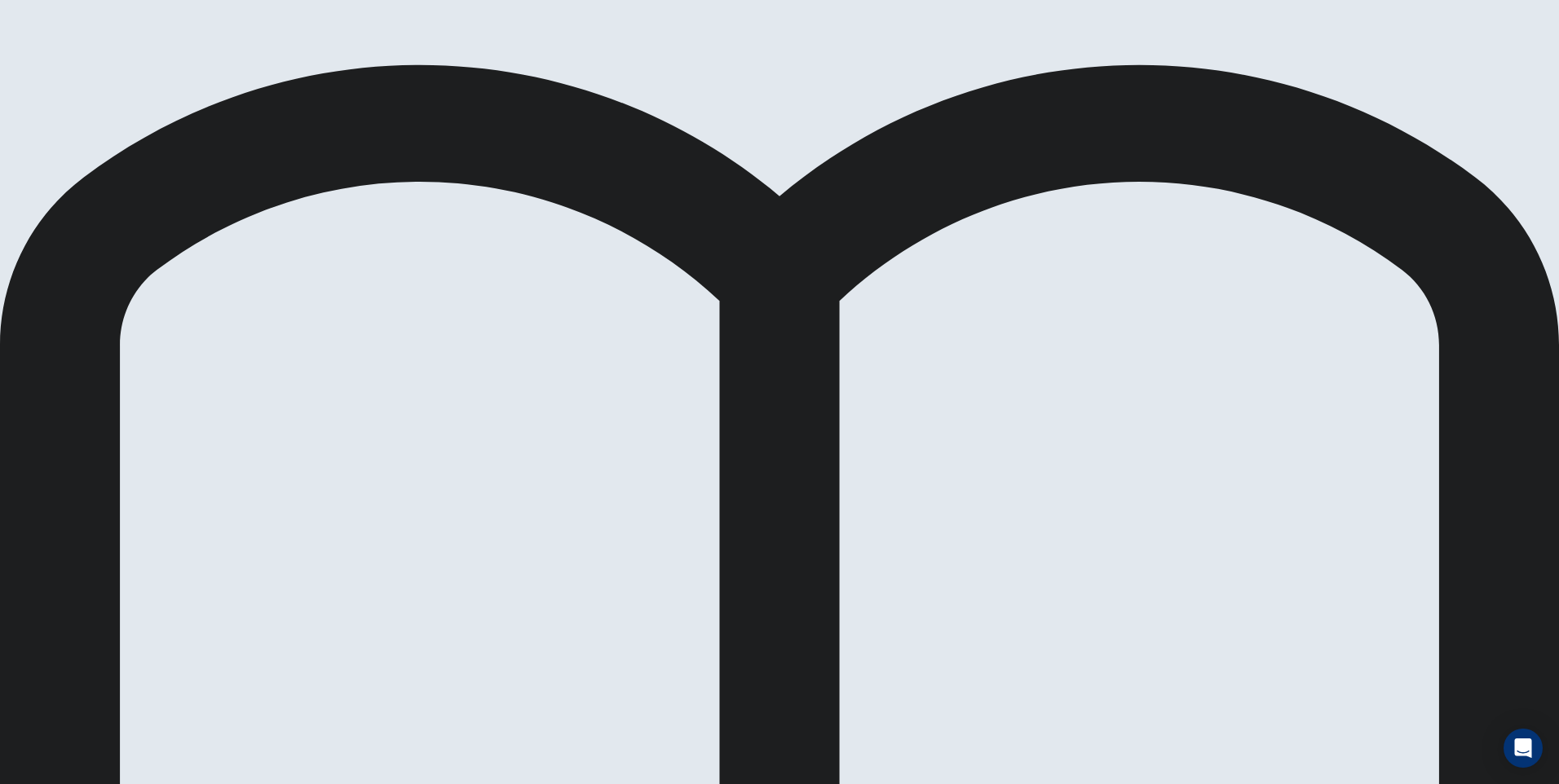
scroll to position [202, 0]
drag, startPoint x: 424, startPoint y: 459, endPoint x: 715, endPoint y: 476, distance: 291.5
drag, startPoint x: 416, startPoint y: 458, endPoint x: 723, endPoint y: 519, distance: 313.0
drag, startPoint x: 431, startPoint y: 461, endPoint x: 691, endPoint y: 543, distance: 272.6
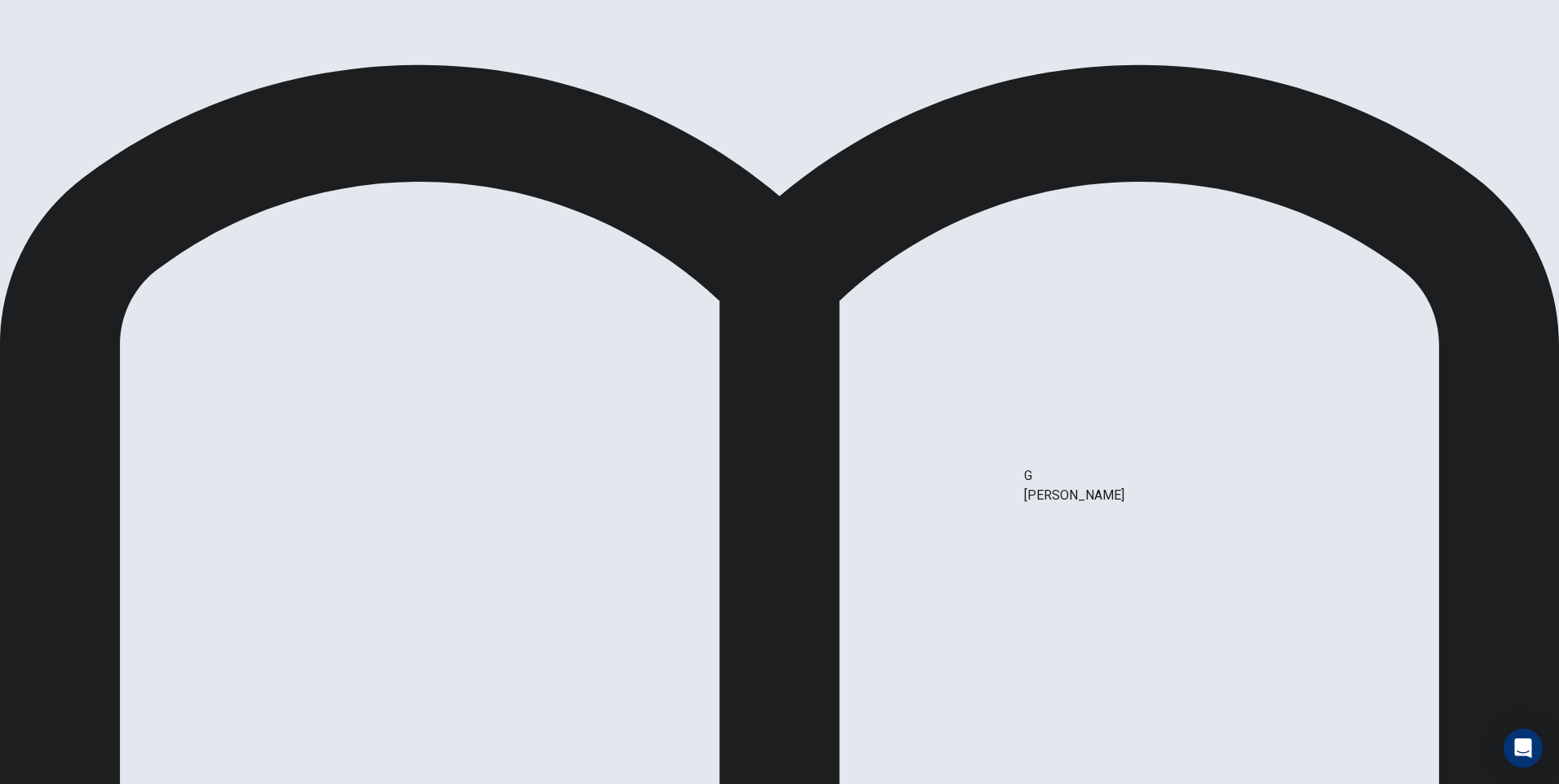
drag, startPoint x: 455, startPoint y: 586, endPoint x: 1134, endPoint y: 489, distance: 685.9
drag, startPoint x: 441, startPoint y: 395, endPoint x: 1098, endPoint y: 494, distance: 664.4
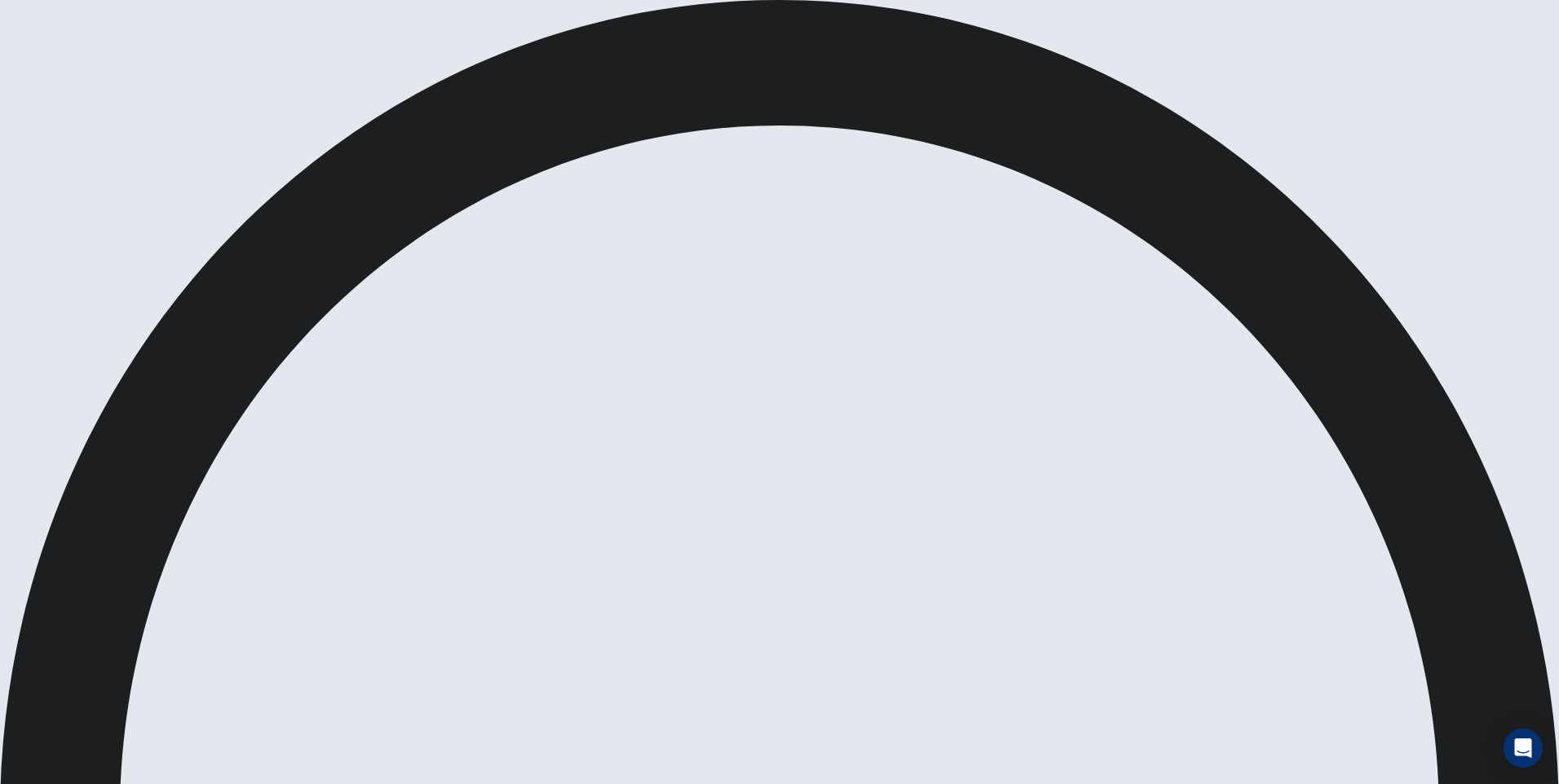
drag, startPoint x: 977, startPoint y: 29, endPoint x: 1048, endPoint y: 35, distance: 71.3
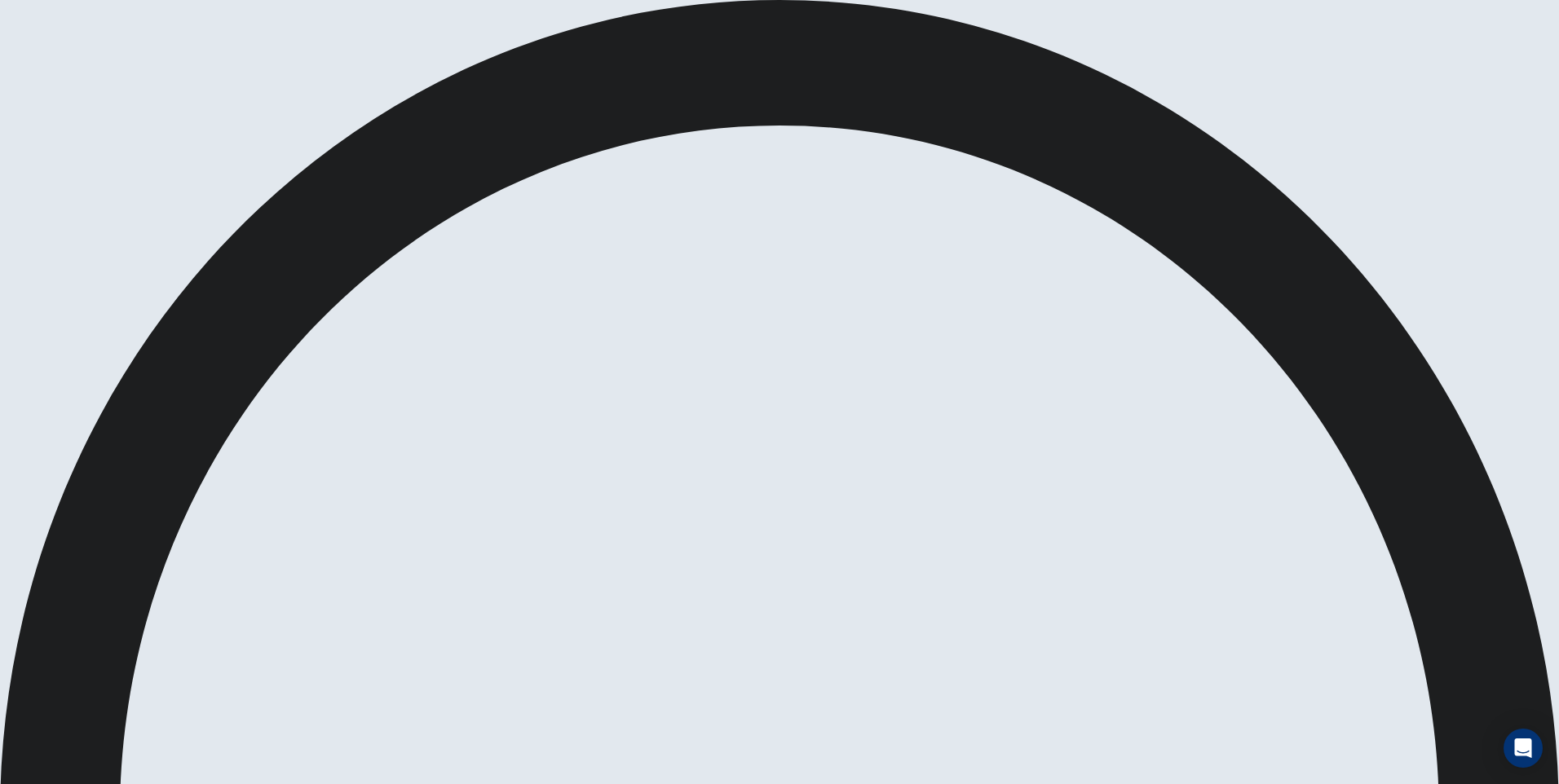
drag, startPoint x: 653, startPoint y: 313, endPoint x: 672, endPoint y: 322, distance: 21.0
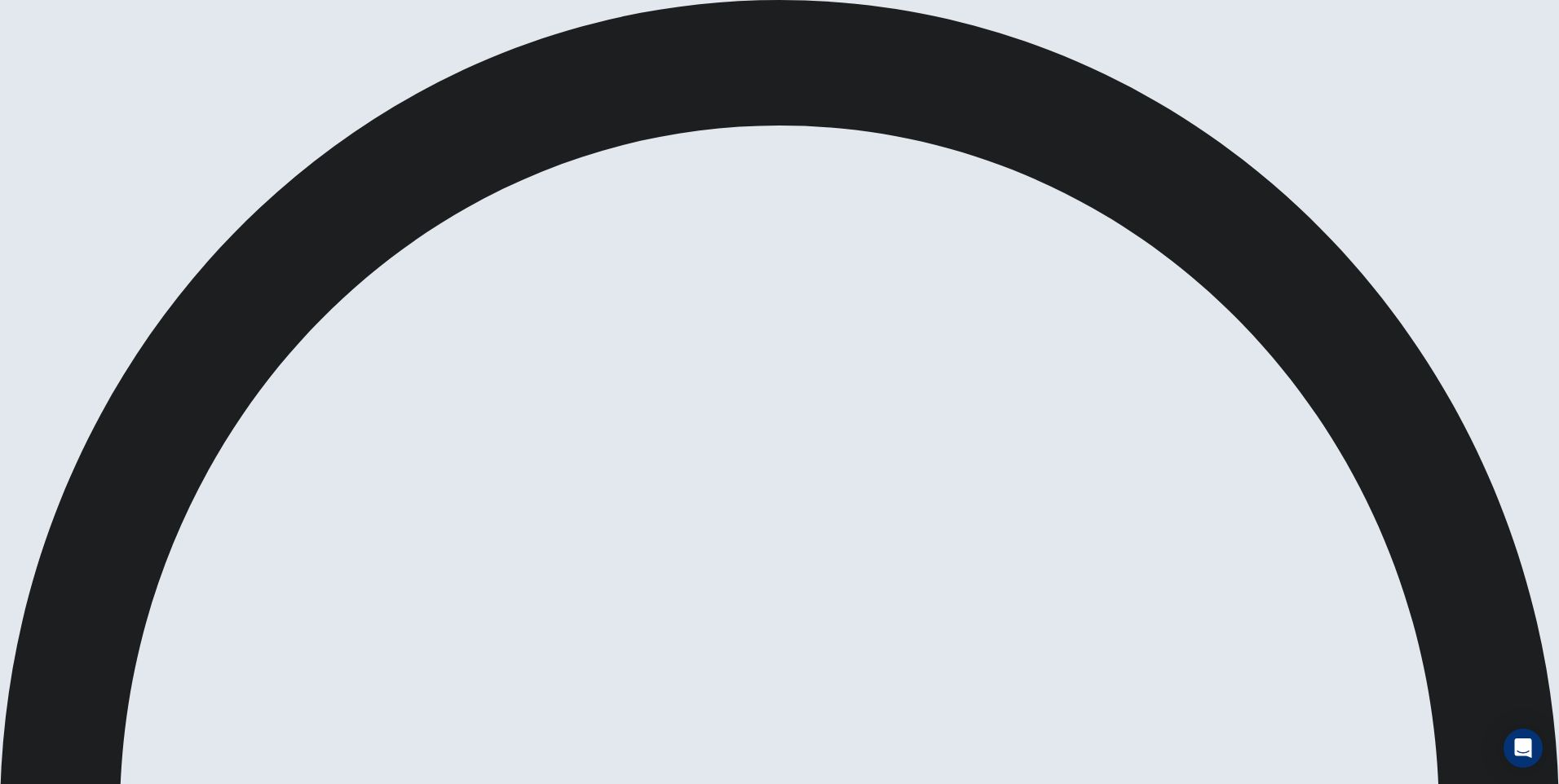
drag, startPoint x: 961, startPoint y: 32, endPoint x: 1019, endPoint y: 24, distance: 58.5
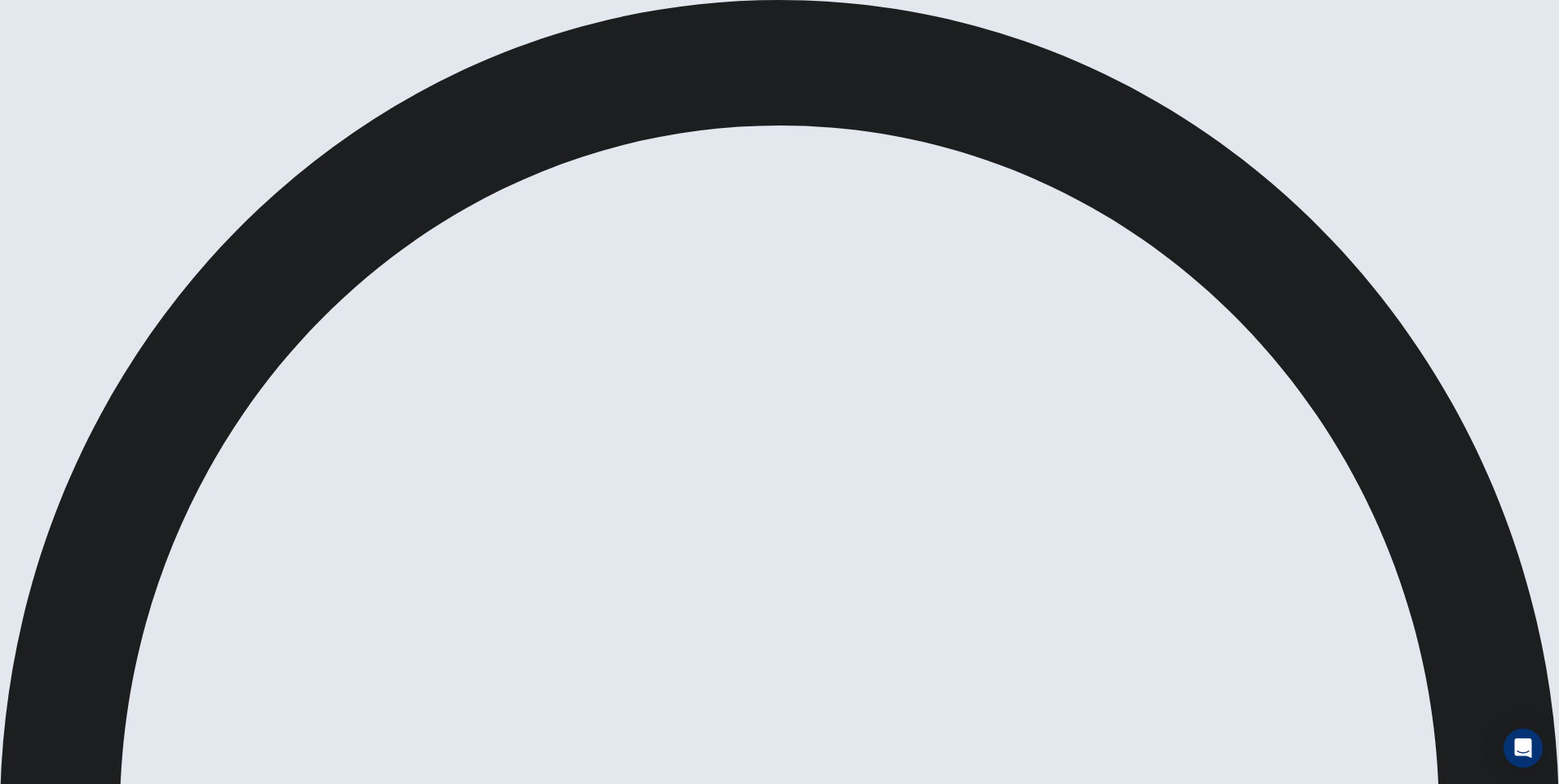
drag, startPoint x: 971, startPoint y: 23, endPoint x: 1001, endPoint y: 26, distance: 30.1
drag, startPoint x: 912, startPoint y: 351, endPoint x: 874, endPoint y: 363, distance: 39.8
